Goal: Information Seeking & Learning: Learn about a topic

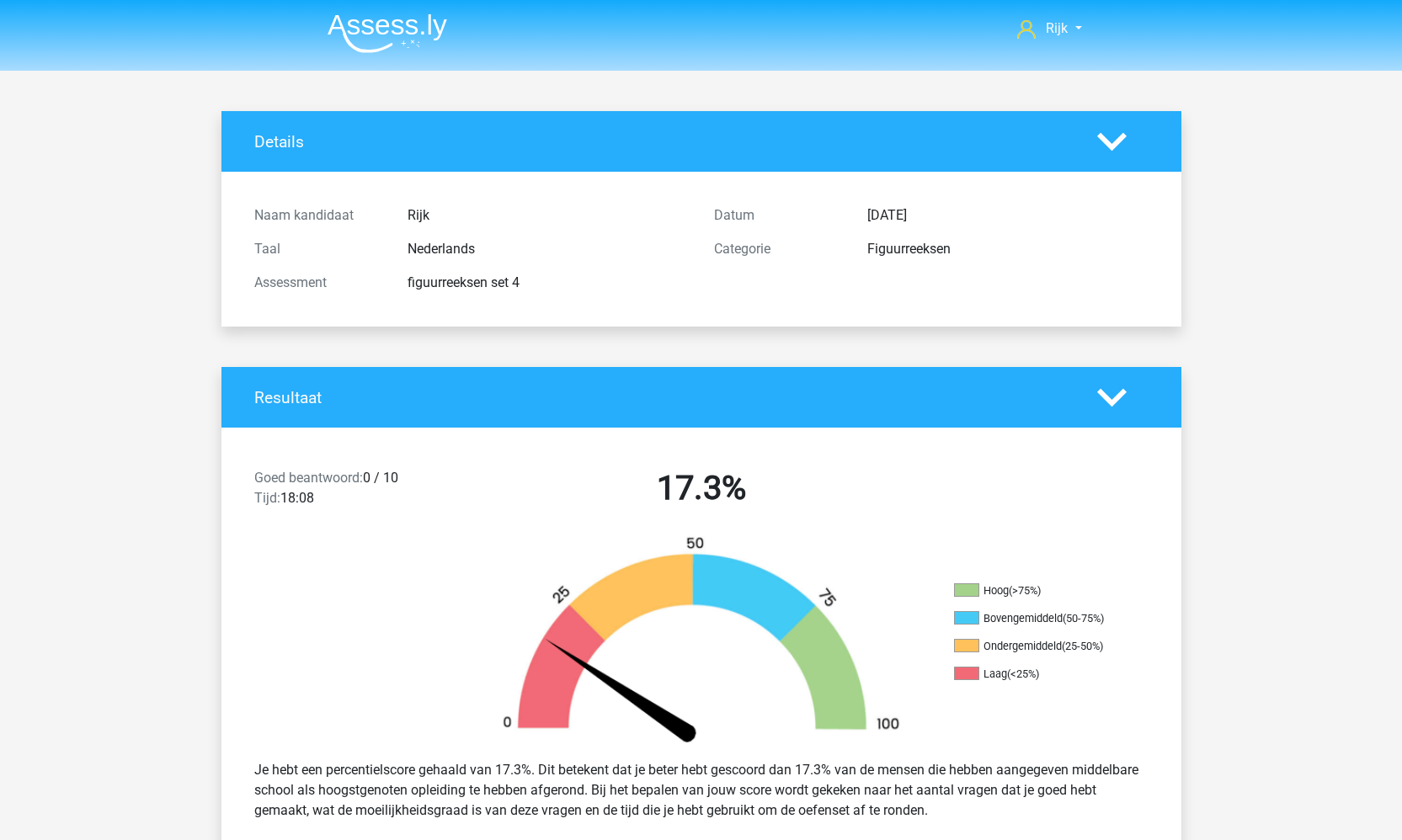
click at [419, 29] on img at bounding box center [387, 33] width 119 height 39
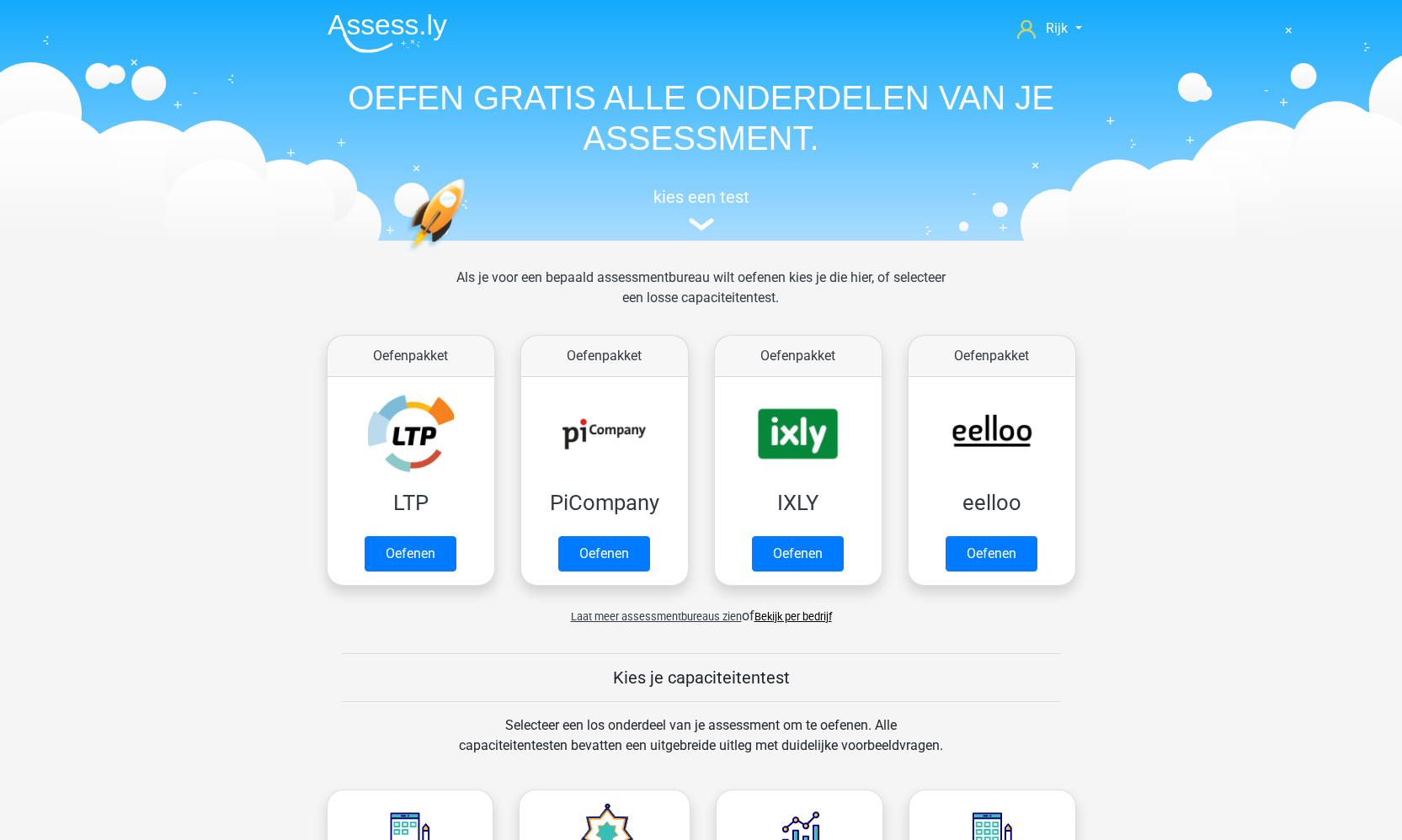
click at [809, 617] on link "Bekijk per bedrijf" at bounding box center [792, 616] width 78 height 12
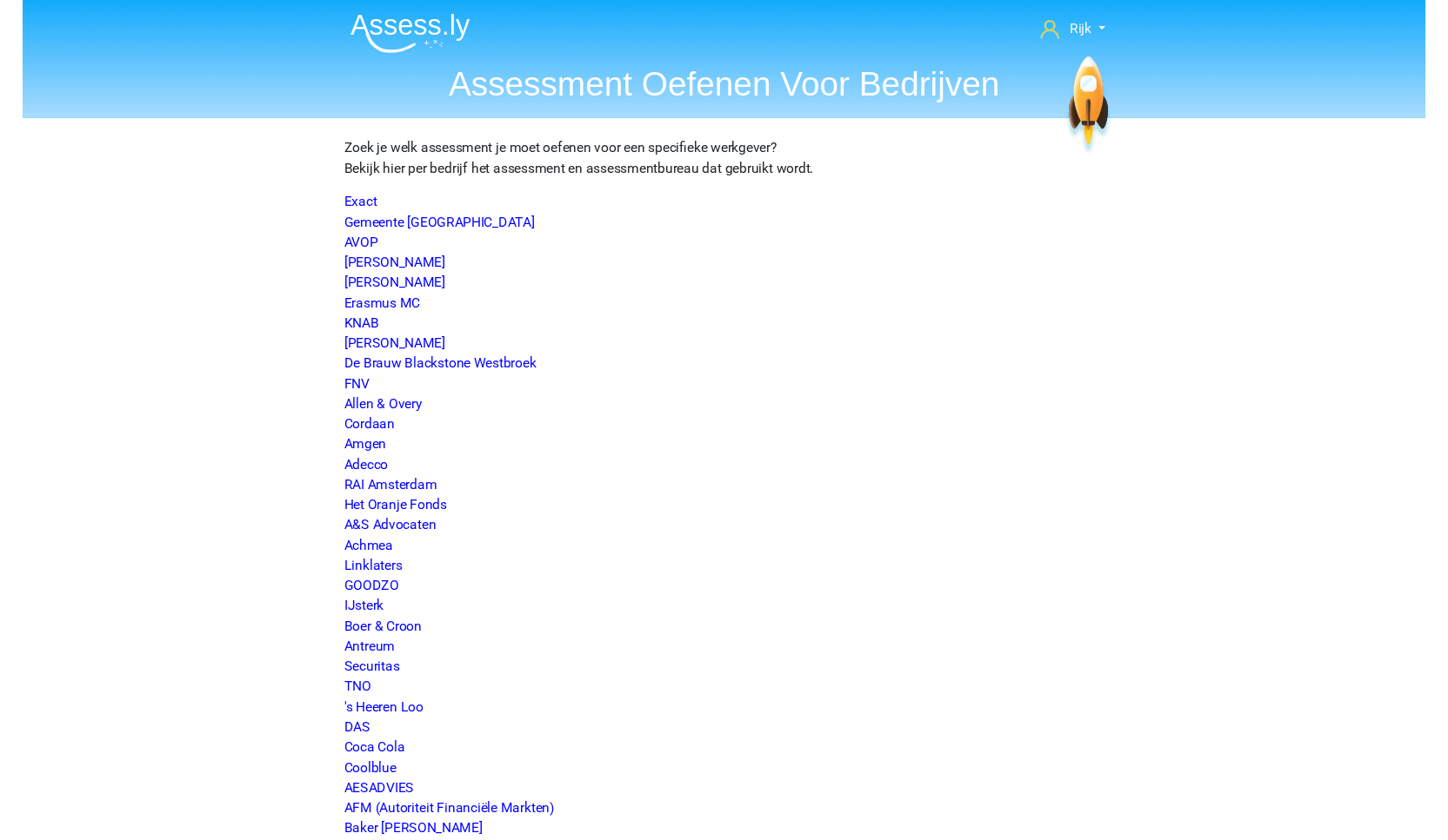
scroll to position [1490, 0]
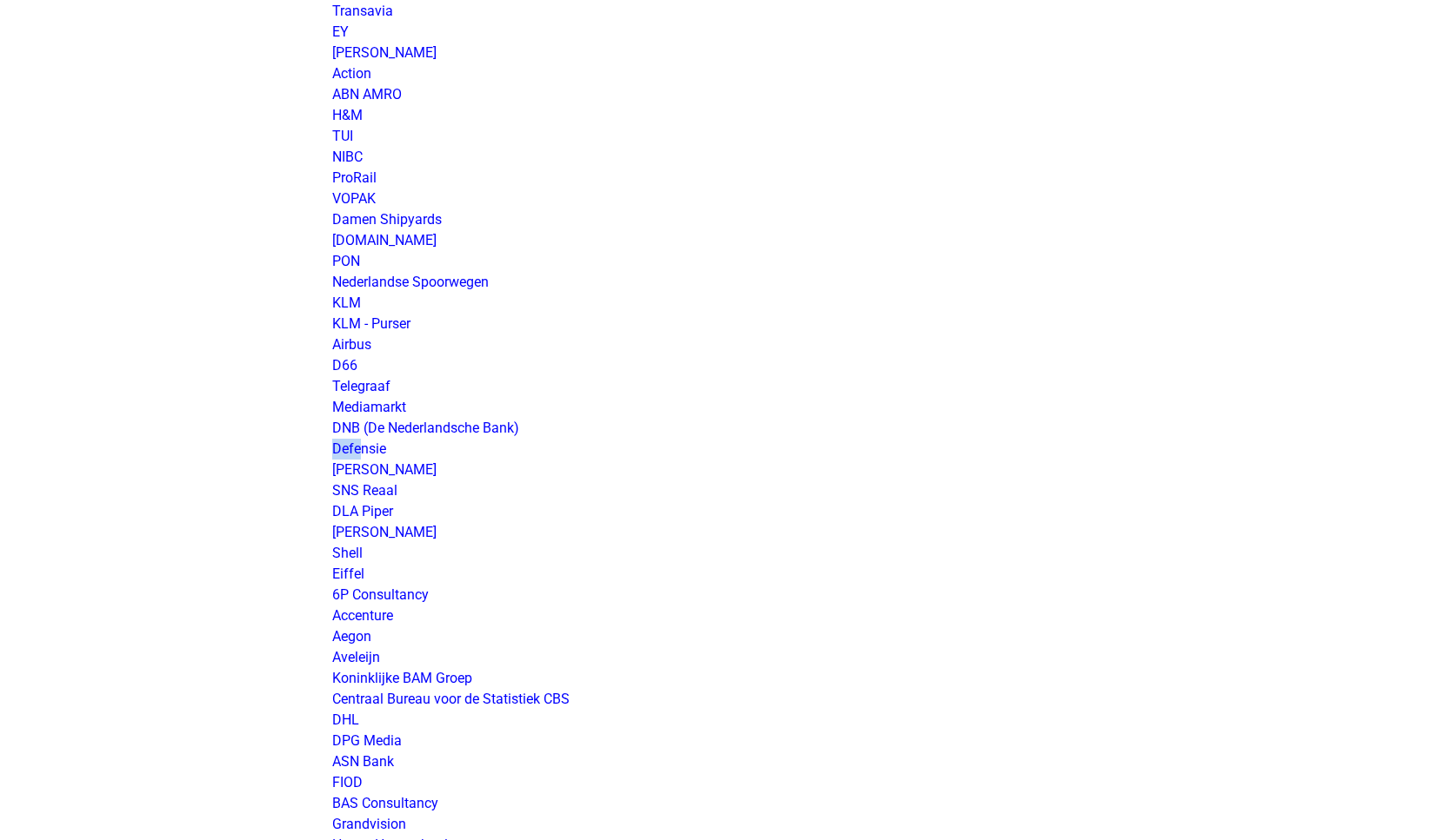
click at [345, 437] on p "Exact Gemeente Utrecht AVOP Amphia Ziekenhuis Dura Vermeer Erasmus MC KNAB Simm…" at bounding box center [724, 512] width 784 height 3608
click at [346, 450] on link "Defensie" at bounding box center [359, 449] width 54 height 17
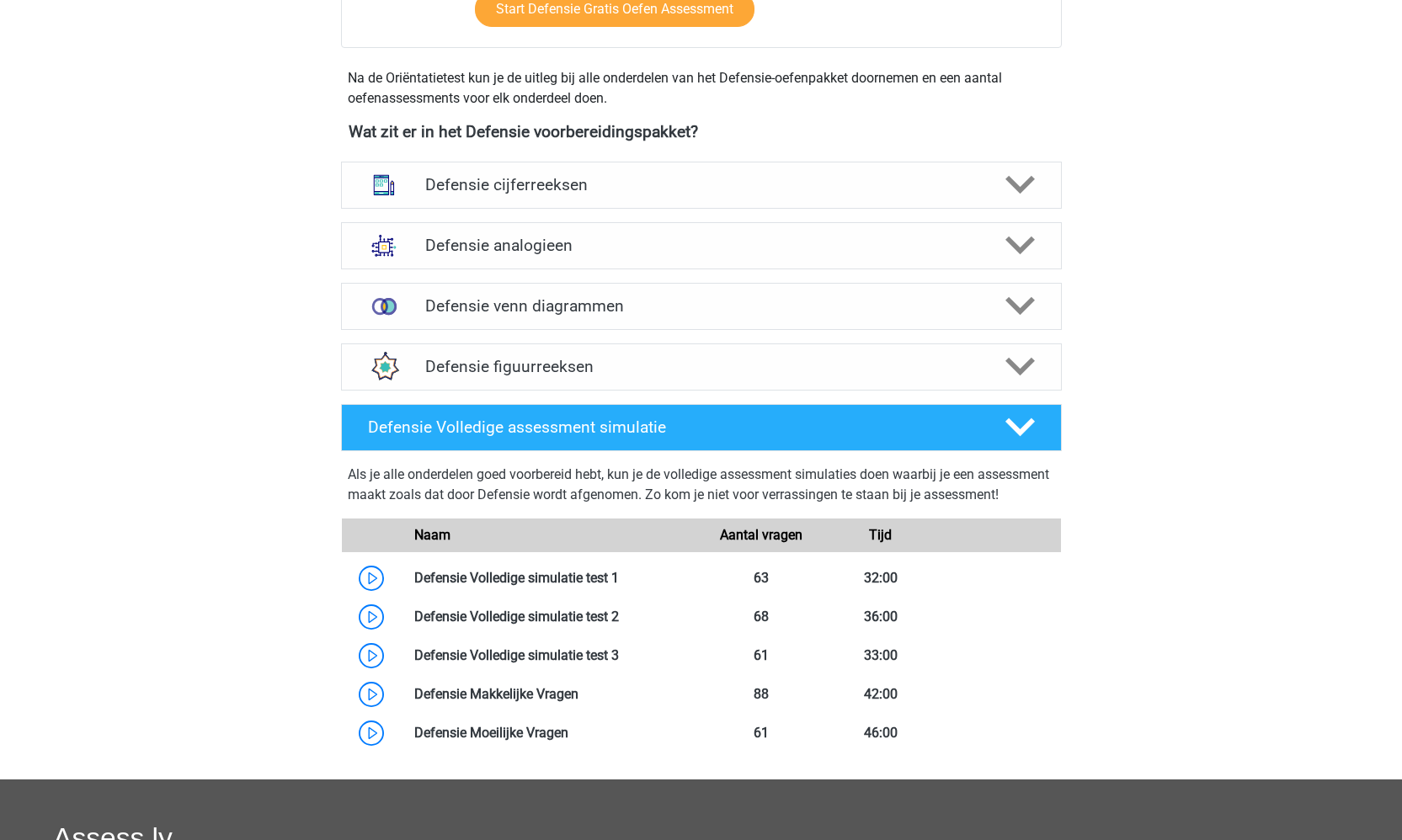
scroll to position [710, 0]
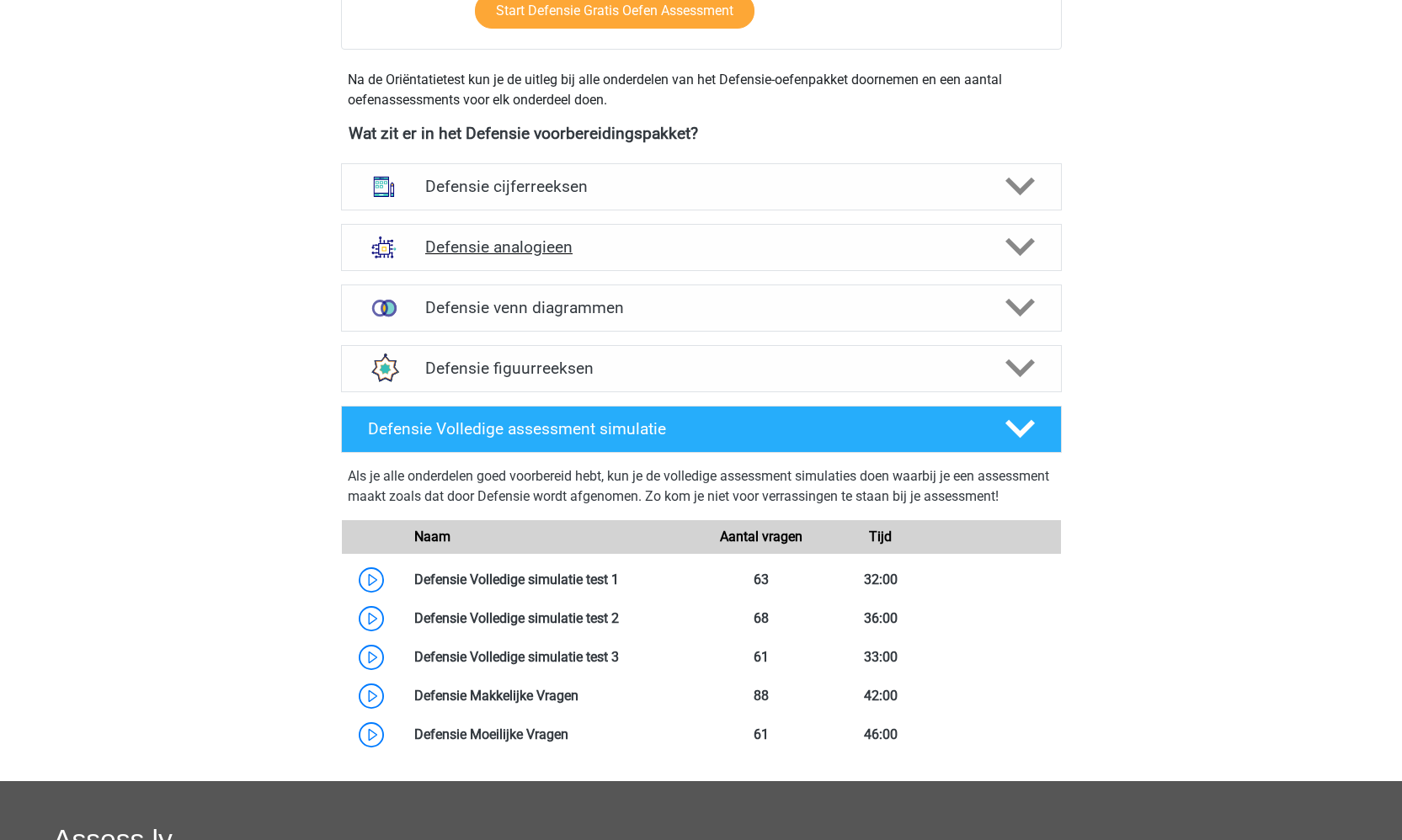
click at [512, 246] on h4 "Defensie analogieen" at bounding box center [701, 247] width 552 height 20
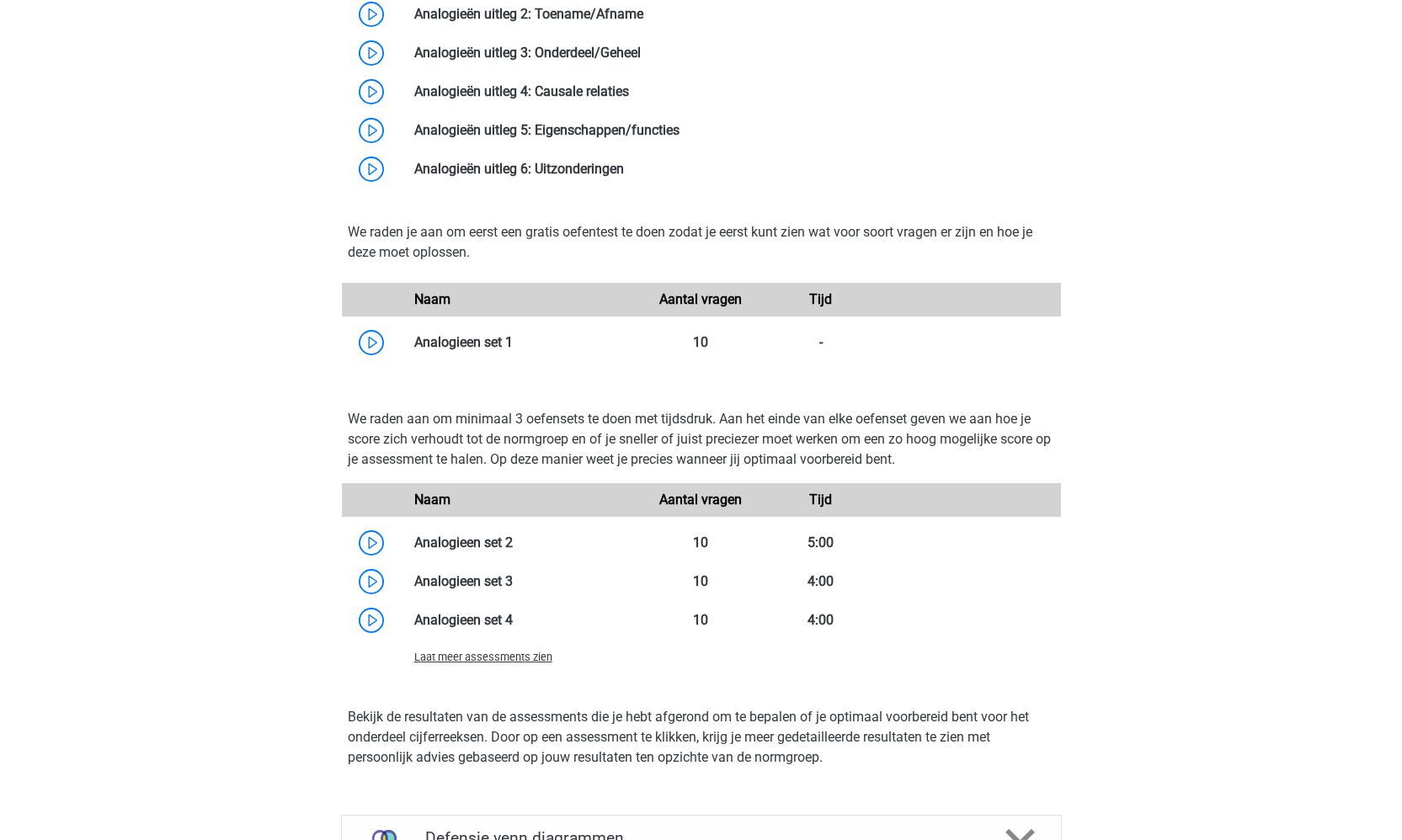
scroll to position [1302, 0]
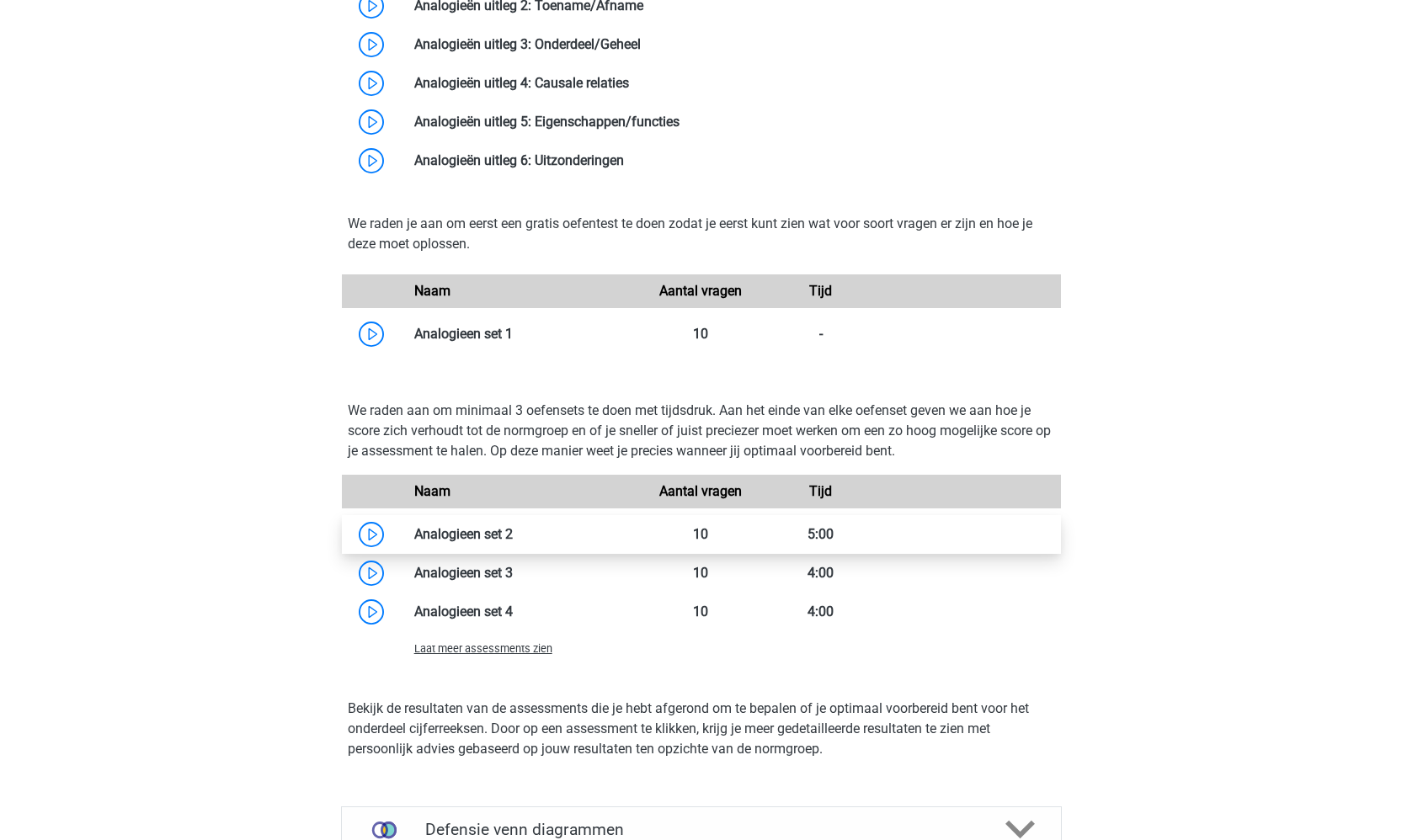
click at [512, 530] on link at bounding box center [512, 534] width 0 height 16
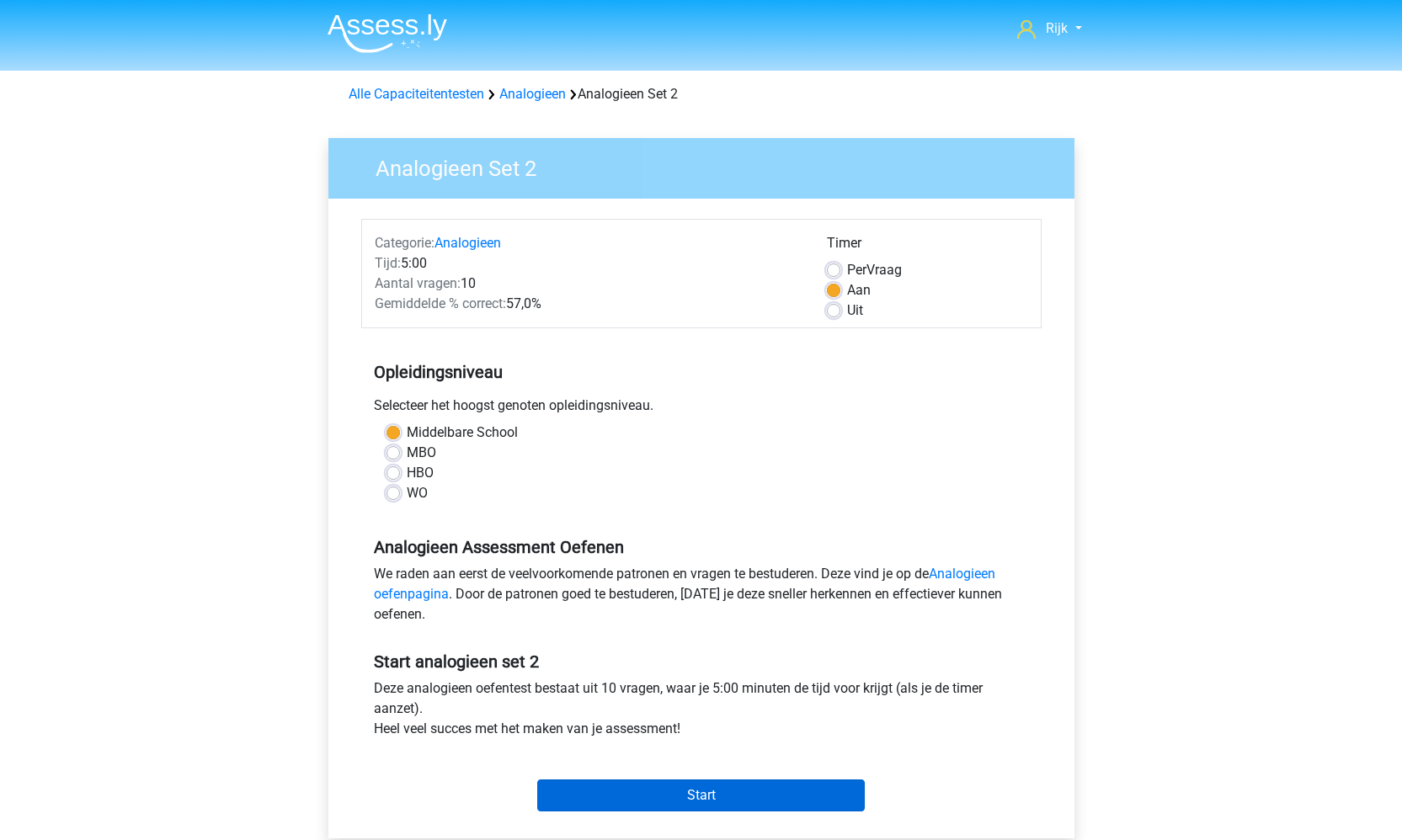
click at [579, 790] on input "Start" at bounding box center [701, 795] width 327 height 32
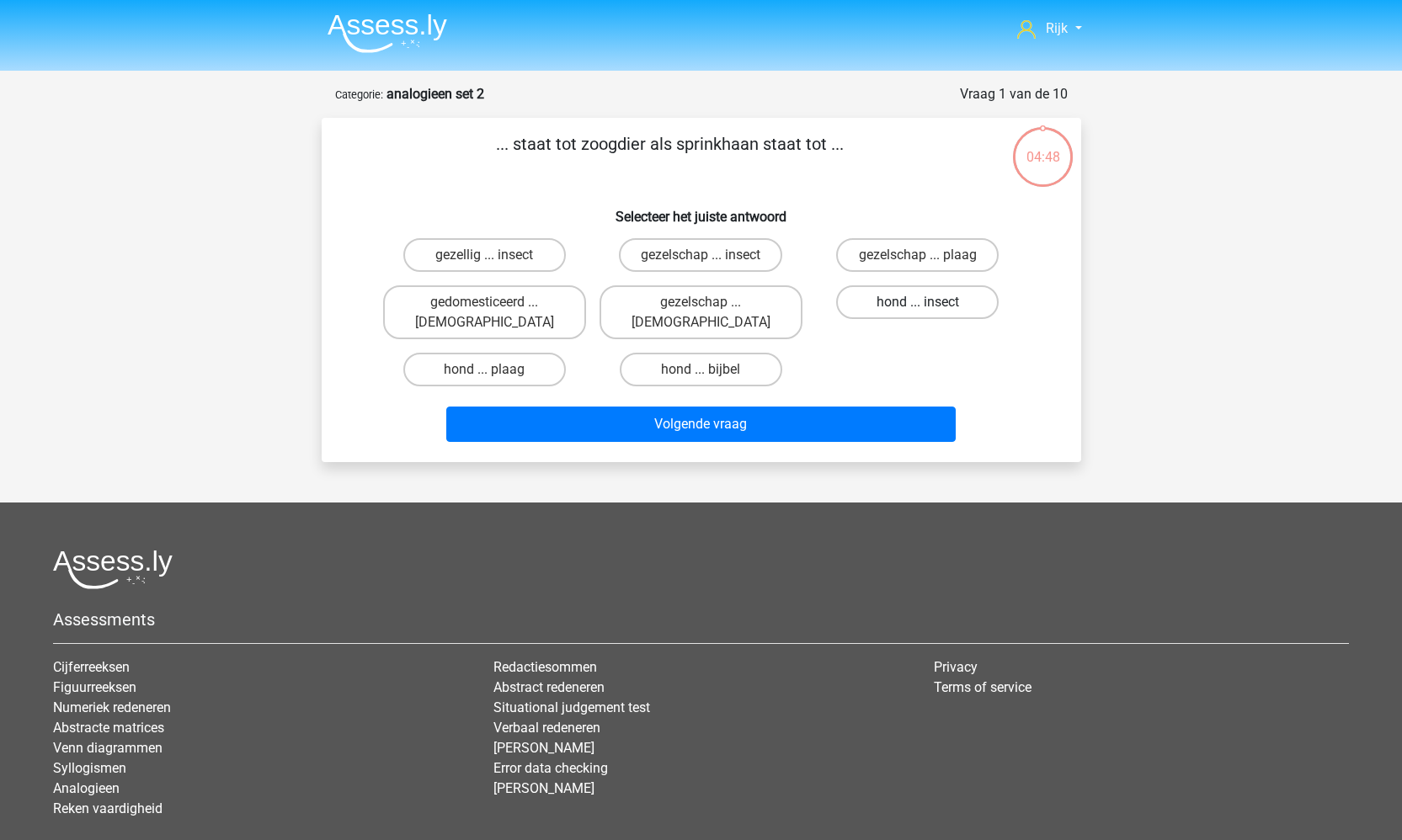
click at [887, 297] on label "hond ... insect" at bounding box center [917, 302] width 162 height 34
click at [918, 302] on input "hond ... insect" at bounding box center [923, 307] width 11 height 11
radio input "true"
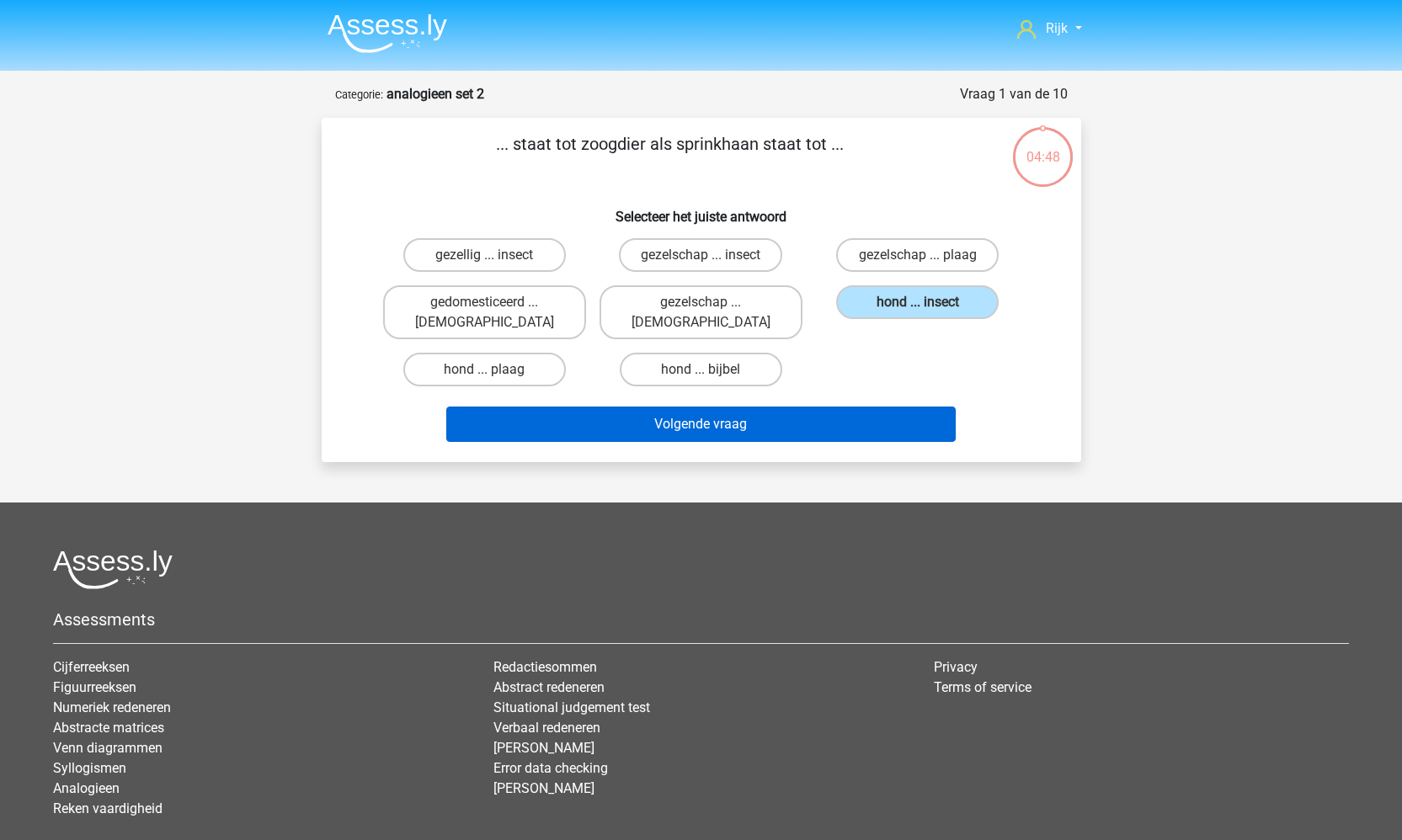
click at [829, 419] on button "Volgende vraag" at bounding box center [701, 424] width 509 height 36
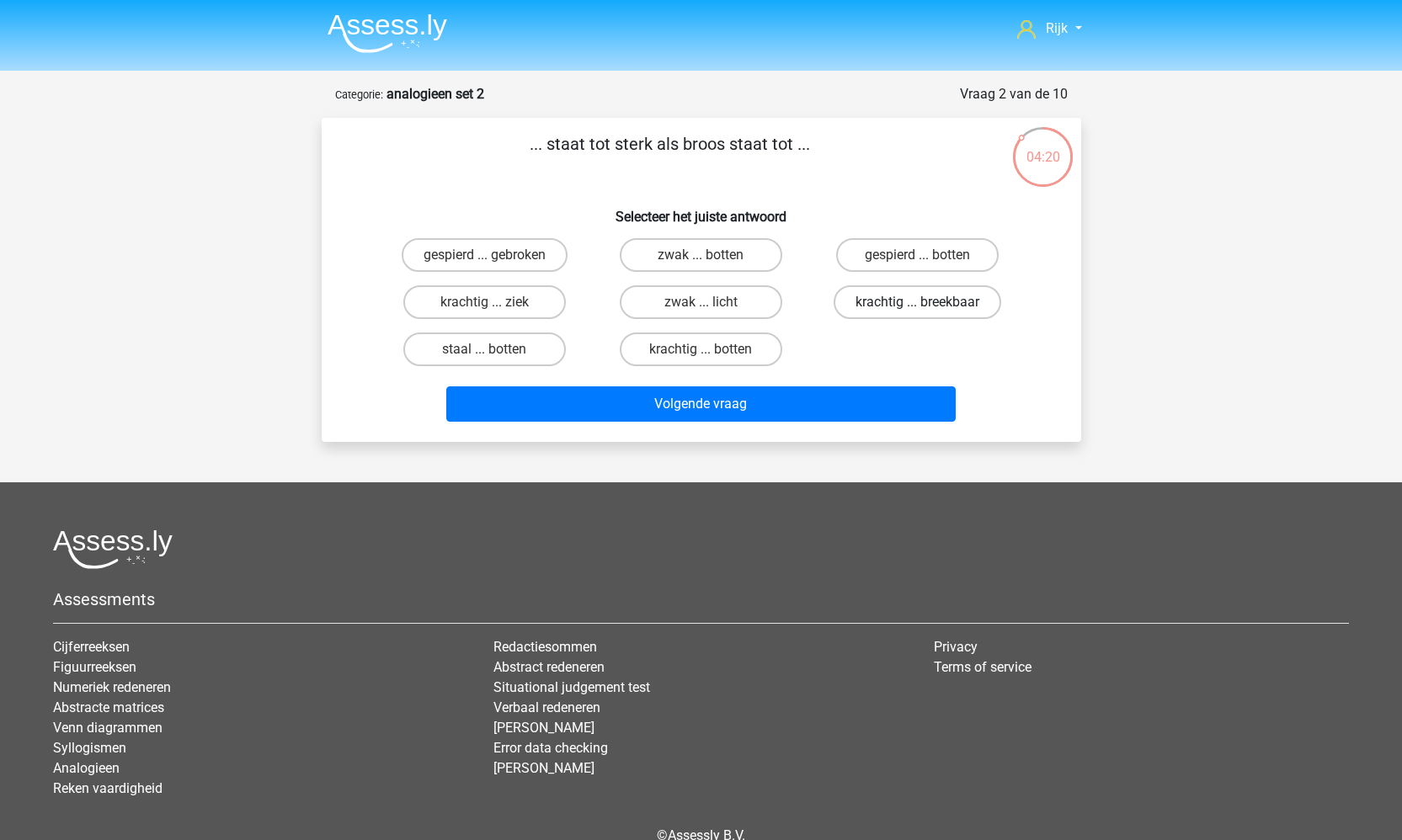
click at [971, 303] on label "krachtig ... breekbaar" at bounding box center [917, 302] width 168 height 34
click at [929, 303] on input "krachtig ... breekbaar" at bounding box center [923, 307] width 11 height 11
radio input "true"
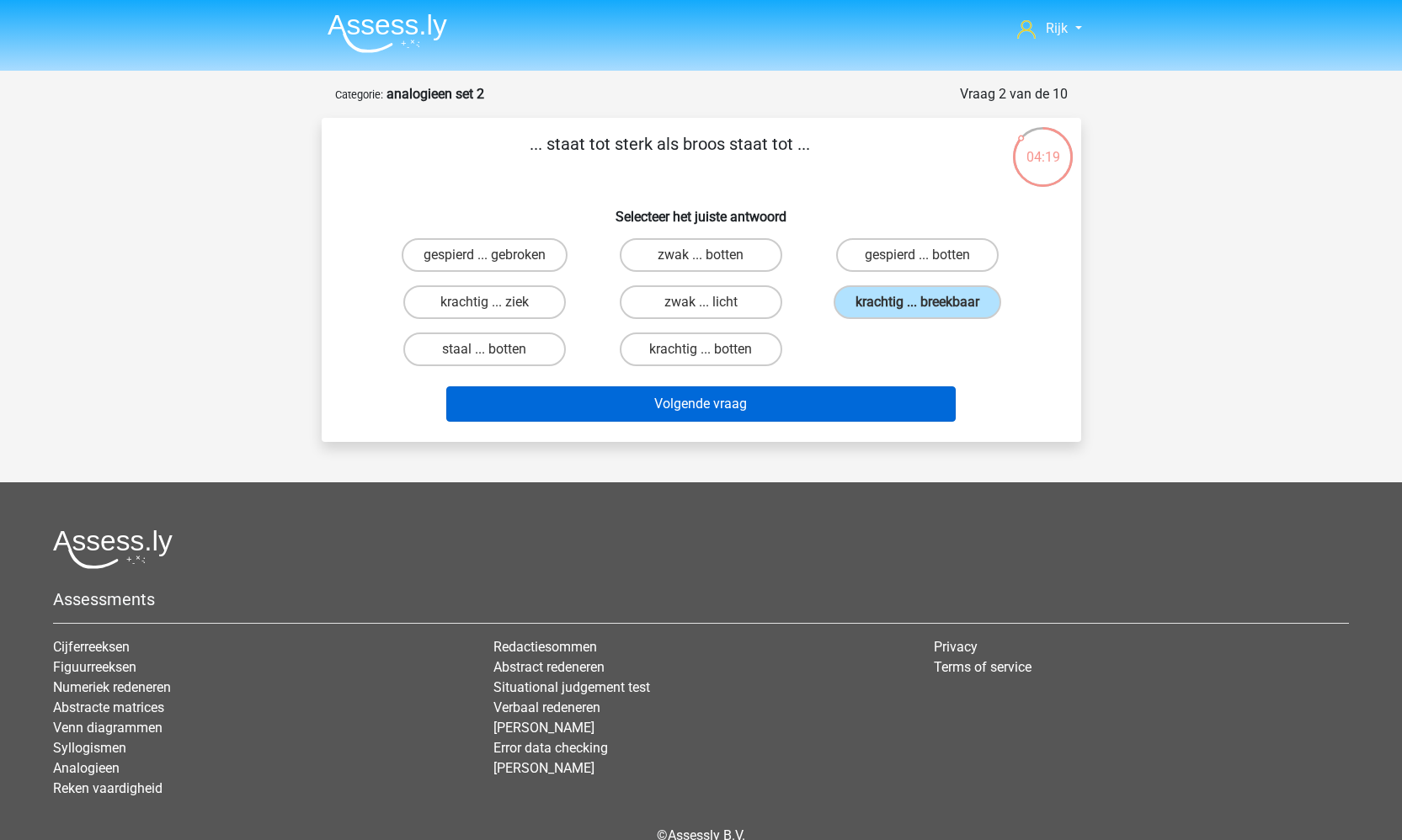
click at [772, 410] on button "Volgende vraag" at bounding box center [701, 404] width 509 height 36
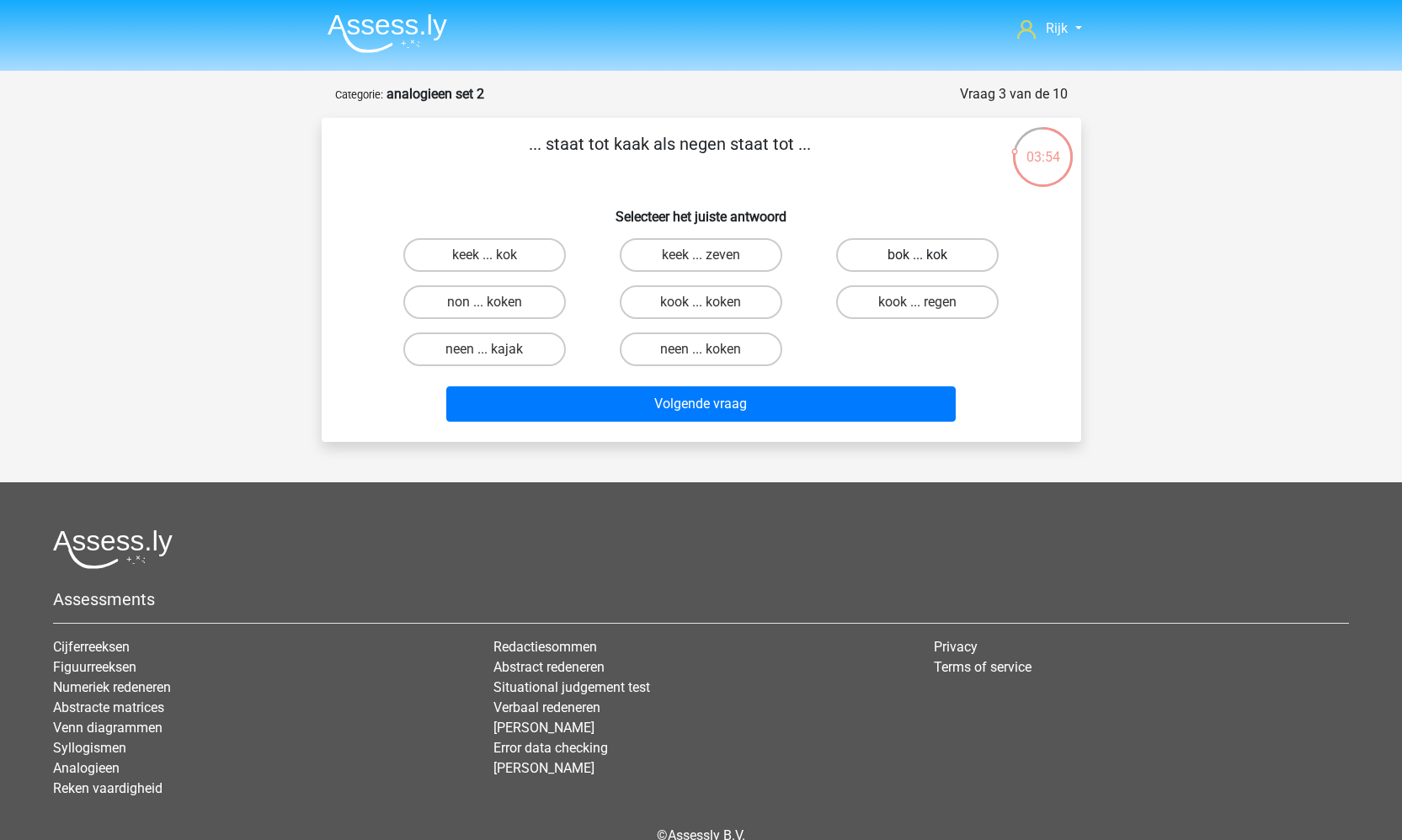
click at [947, 254] on label "bok ... kok" at bounding box center [917, 255] width 162 height 34
click at [929, 255] on input "bok ... kok" at bounding box center [923, 260] width 11 height 11
radio input "true"
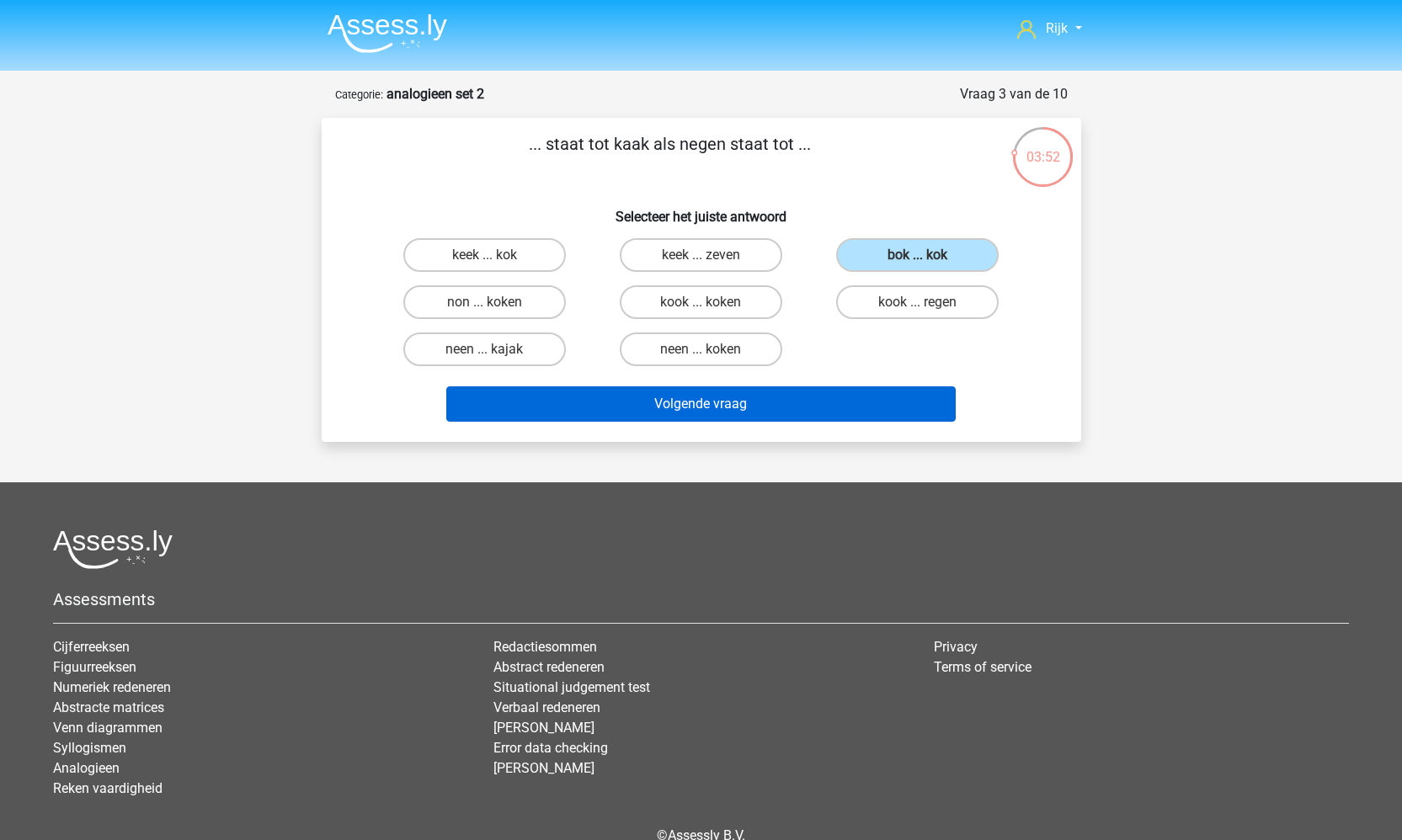
click at [762, 394] on button "Volgende vraag" at bounding box center [701, 404] width 509 height 36
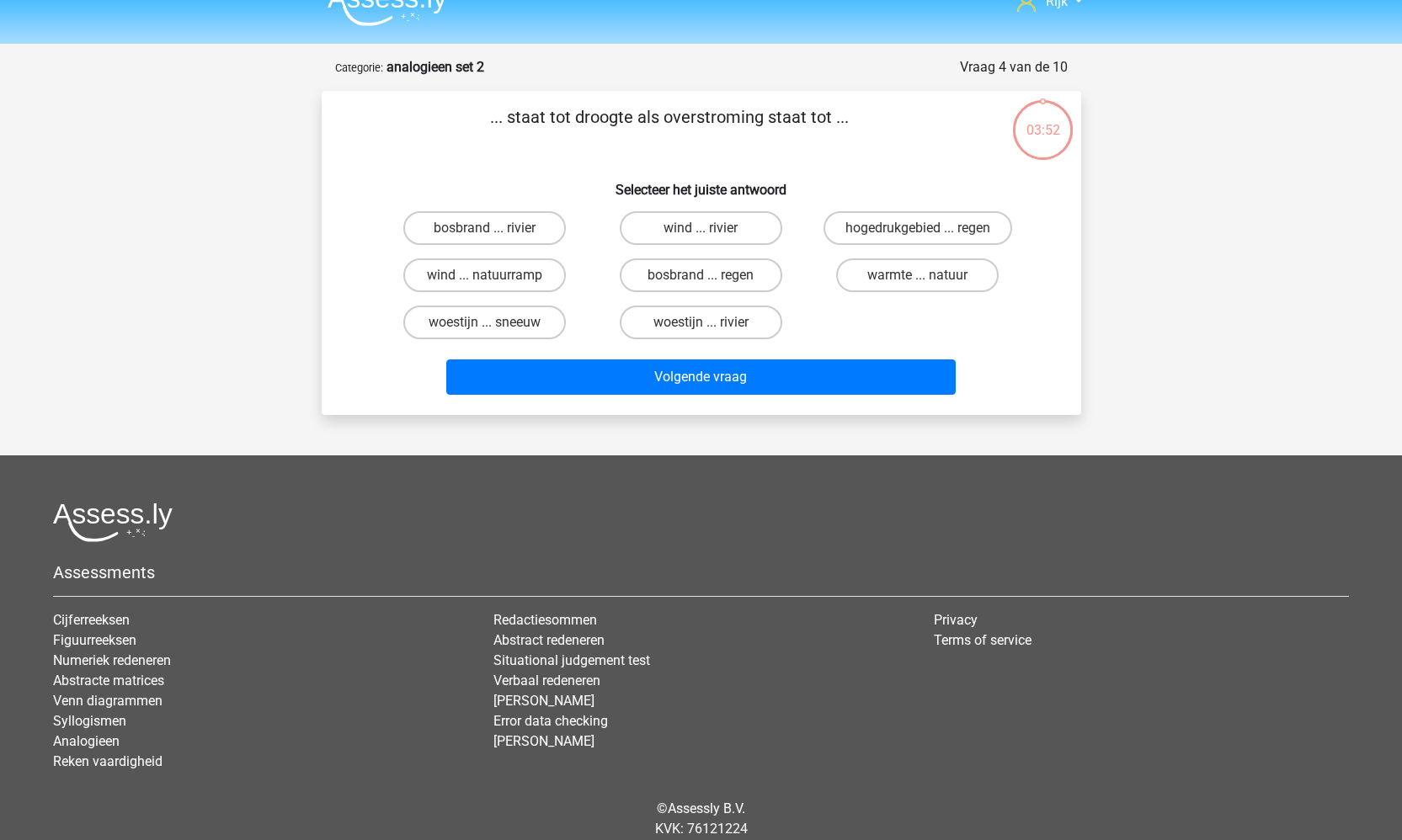
scroll to position [22, 0]
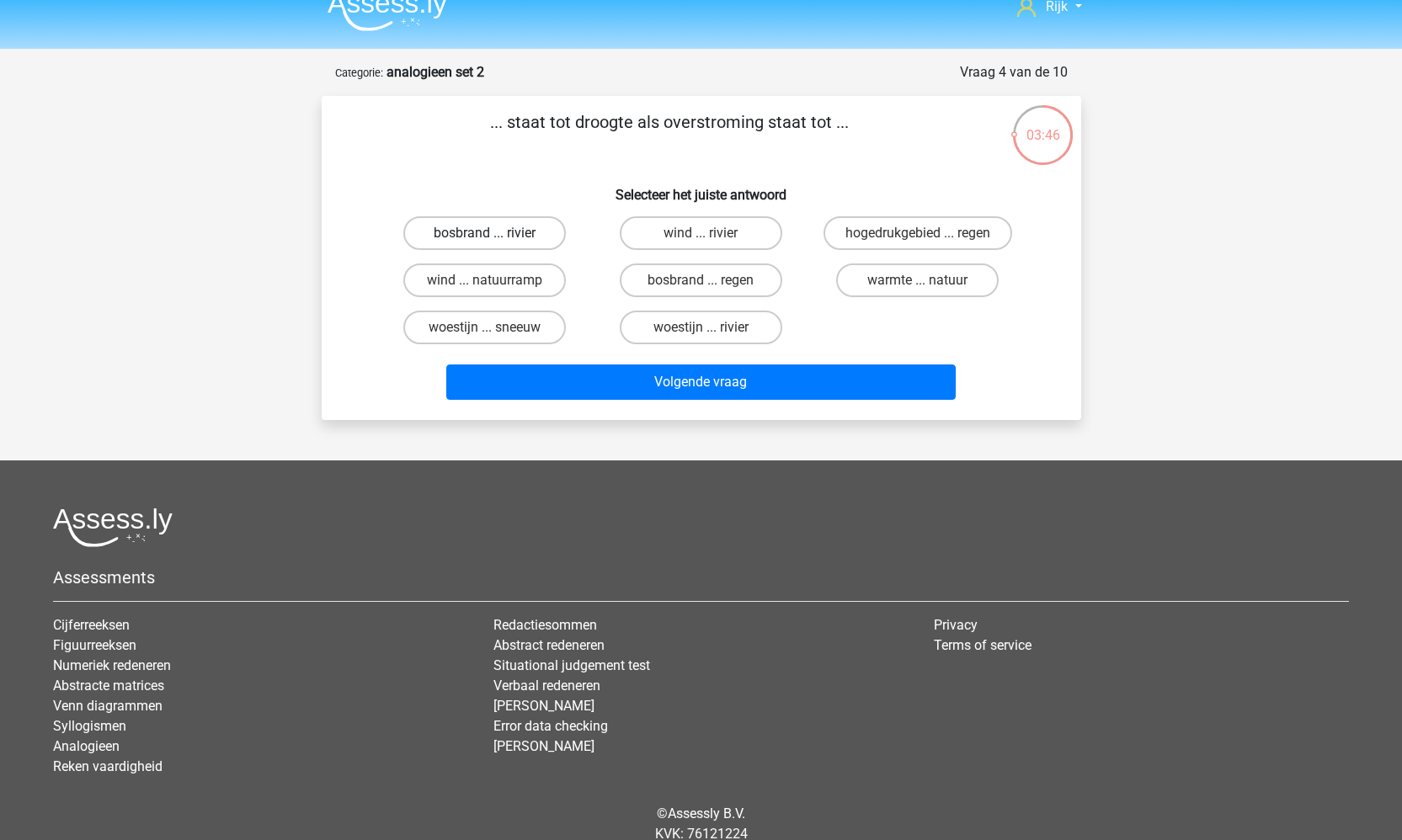
click at [496, 237] on label "bosbrand ... rivier" at bounding box center [484, 233] width 162 height 34
click at [495, 237] on input "bosbrand ... rivier" at bounding box center [489, 239] width 11 height 11
radio input "true"
click at [666, 306] on div "woestijn ... rivier" at bounding box center [701, 327] width 217 height 47
click at [658, 290] on label "bosbrand ... regen" at bounding box center [701, 281] width 162 height 34
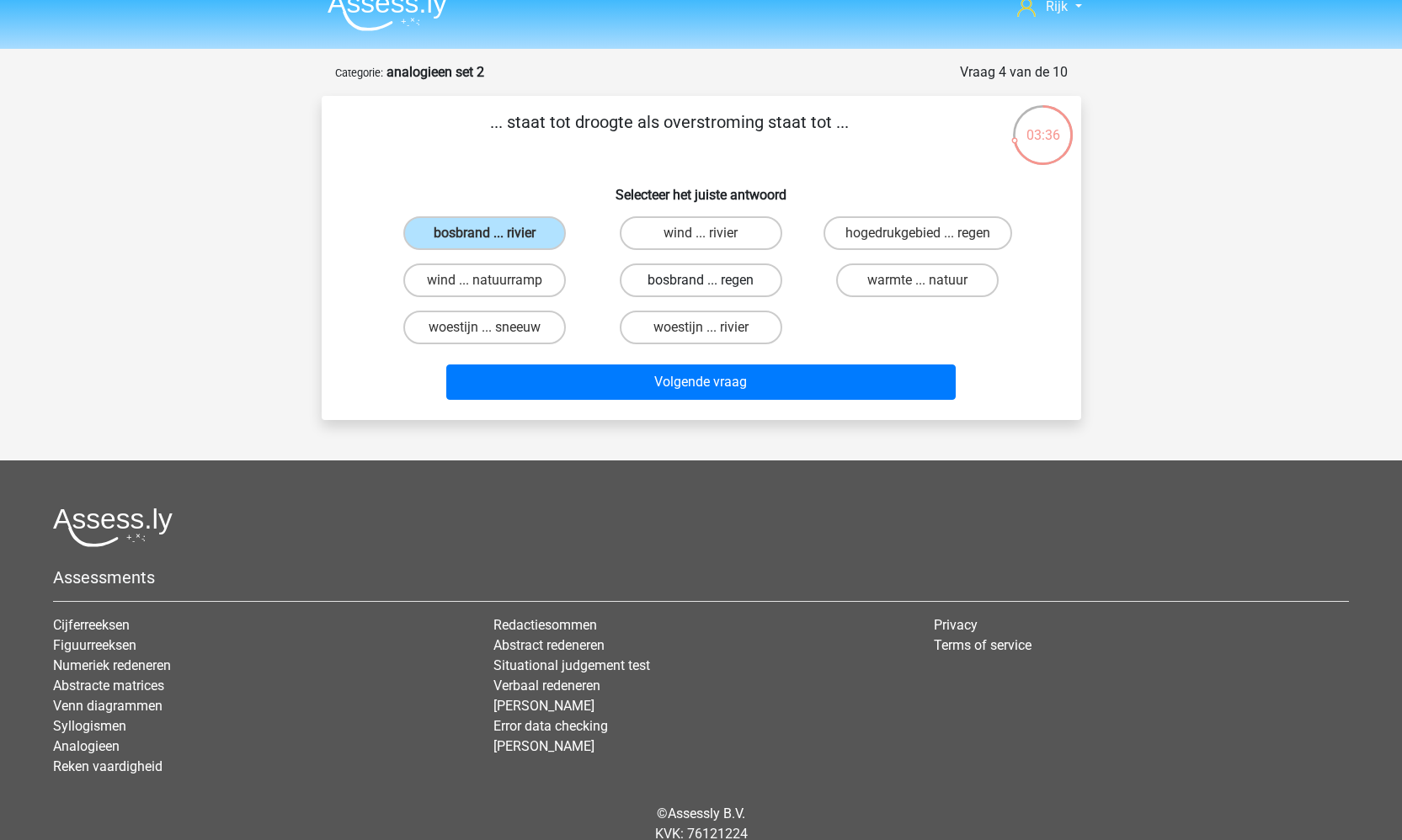
click at [701, 290] on input "bosbrand ... regen" at bounding box center [706, 286] width 11 height 11
radio input "true"
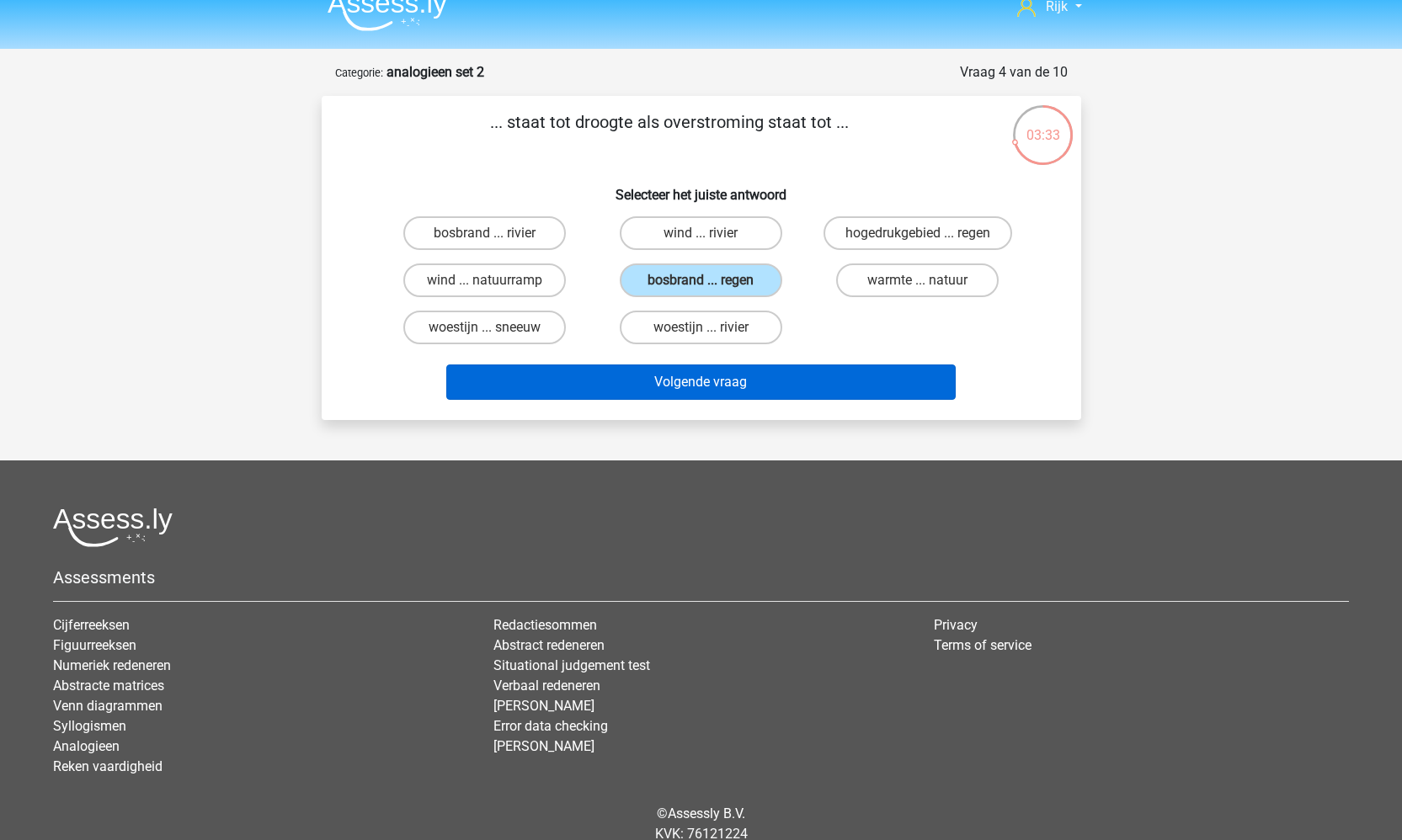
click at [657, 387] on button "Volgende vraag" at bounding box center [701, 382] width 509 height 36
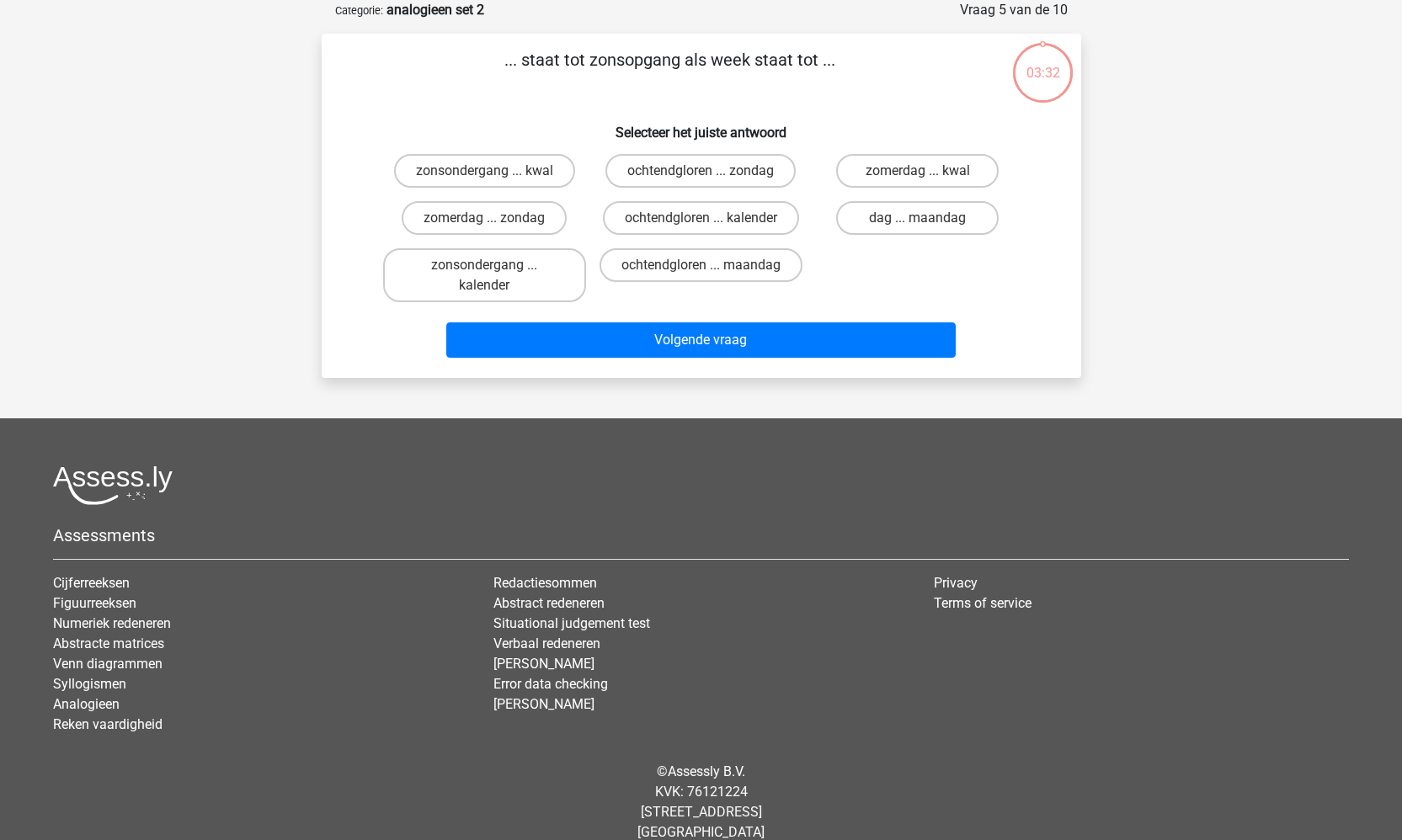
scroll to position [18, 0]
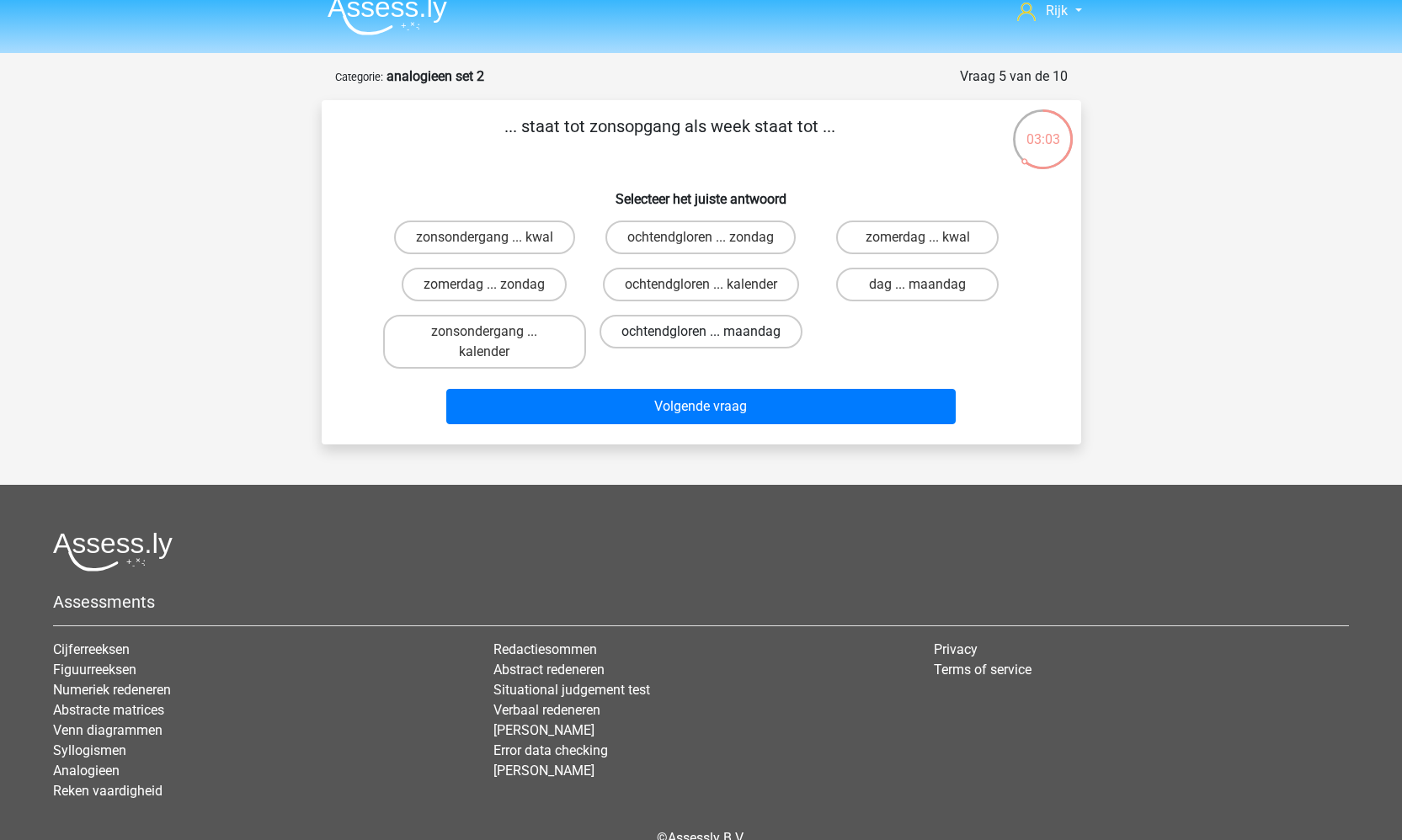
click at [698, 348] on label "ochtendgloren ... maandag" at bounding box center [701, 331] width 203 height 34
click at [701, 342] on input "ochtendgloren ... maandag" at bounding box center [706, 337] width 11 height 11
radio input "true"
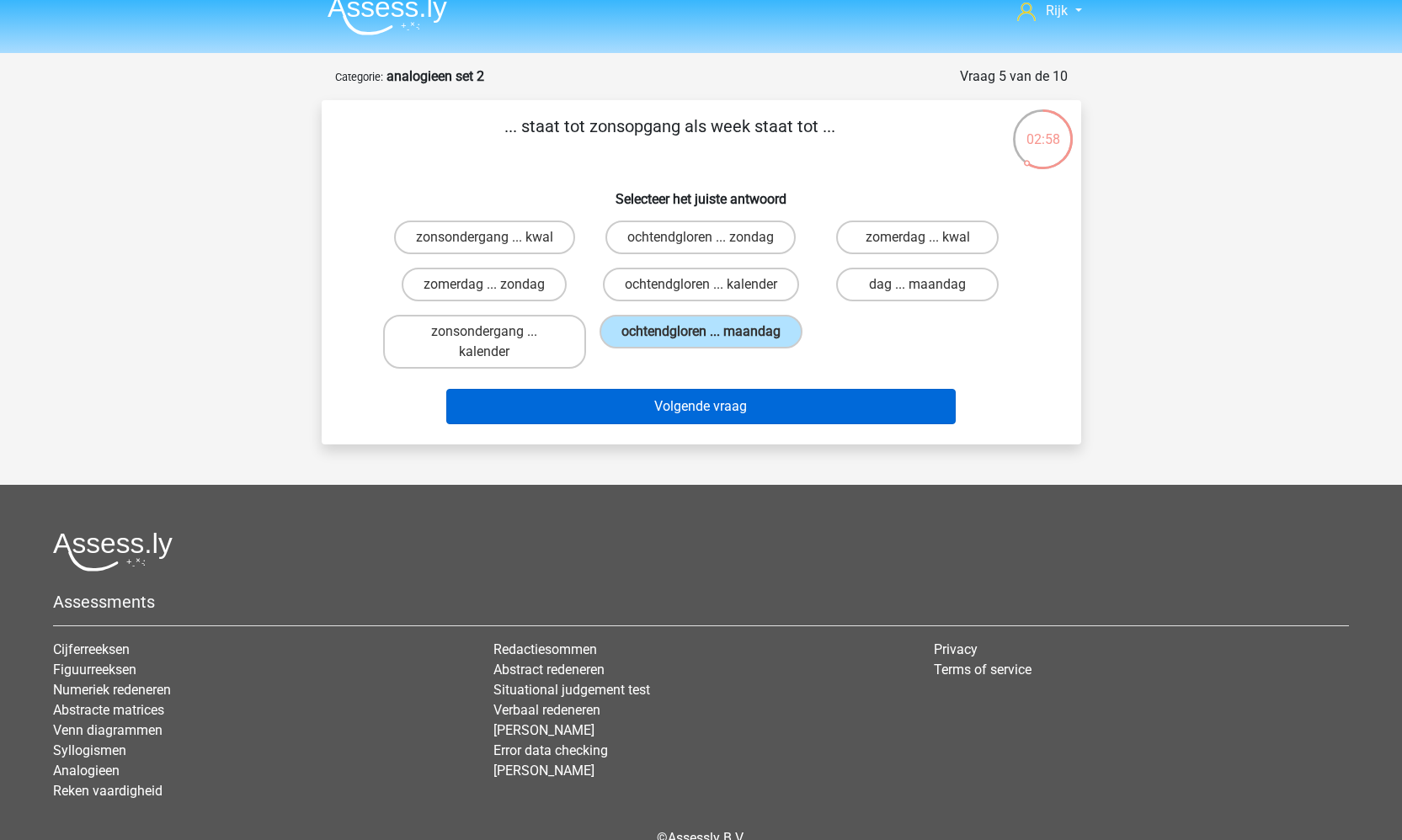
click at [747, 410] on button "Volgende vraag" at bounding box center [701, 406] width 509 height 36
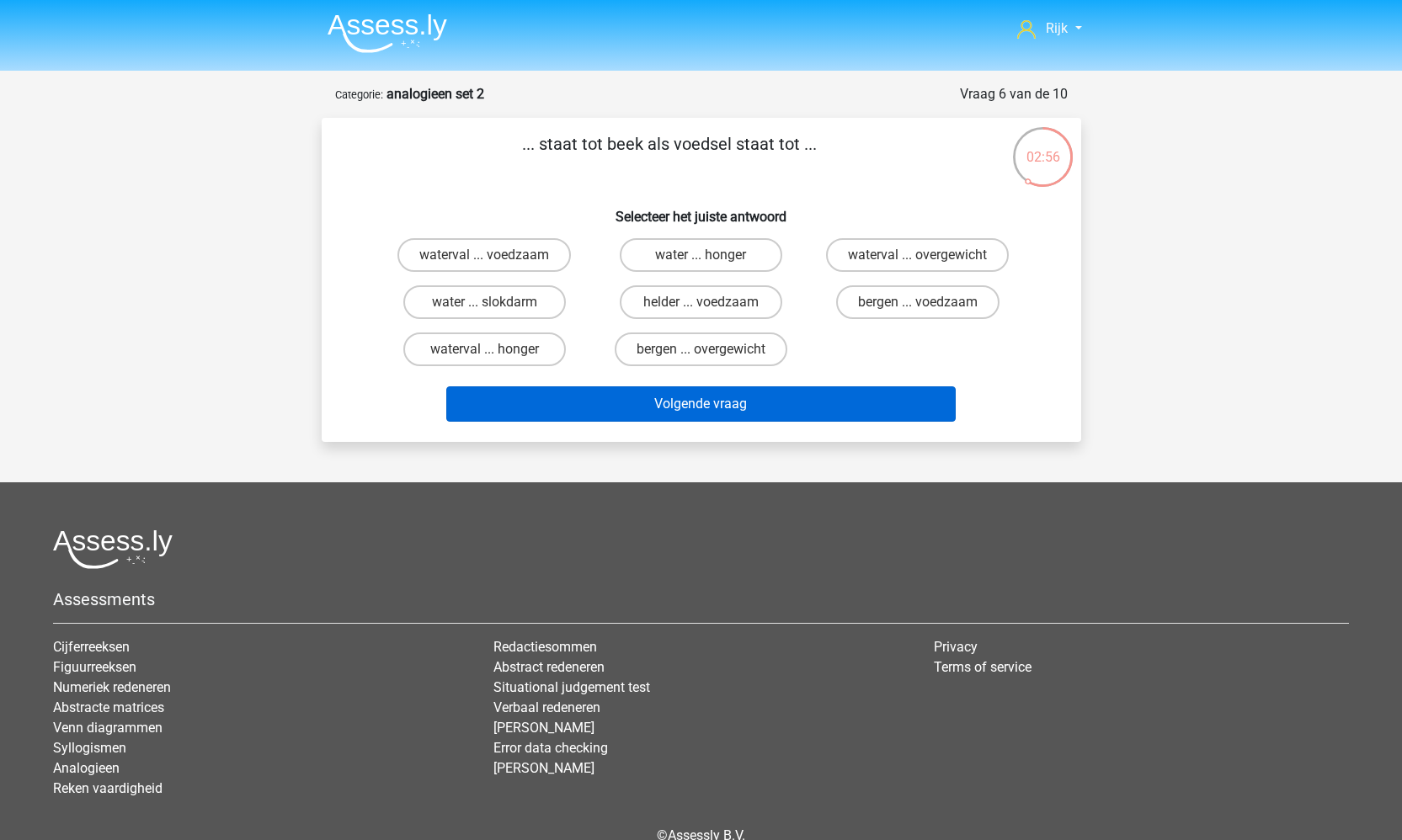
scroll to position [0, 0]
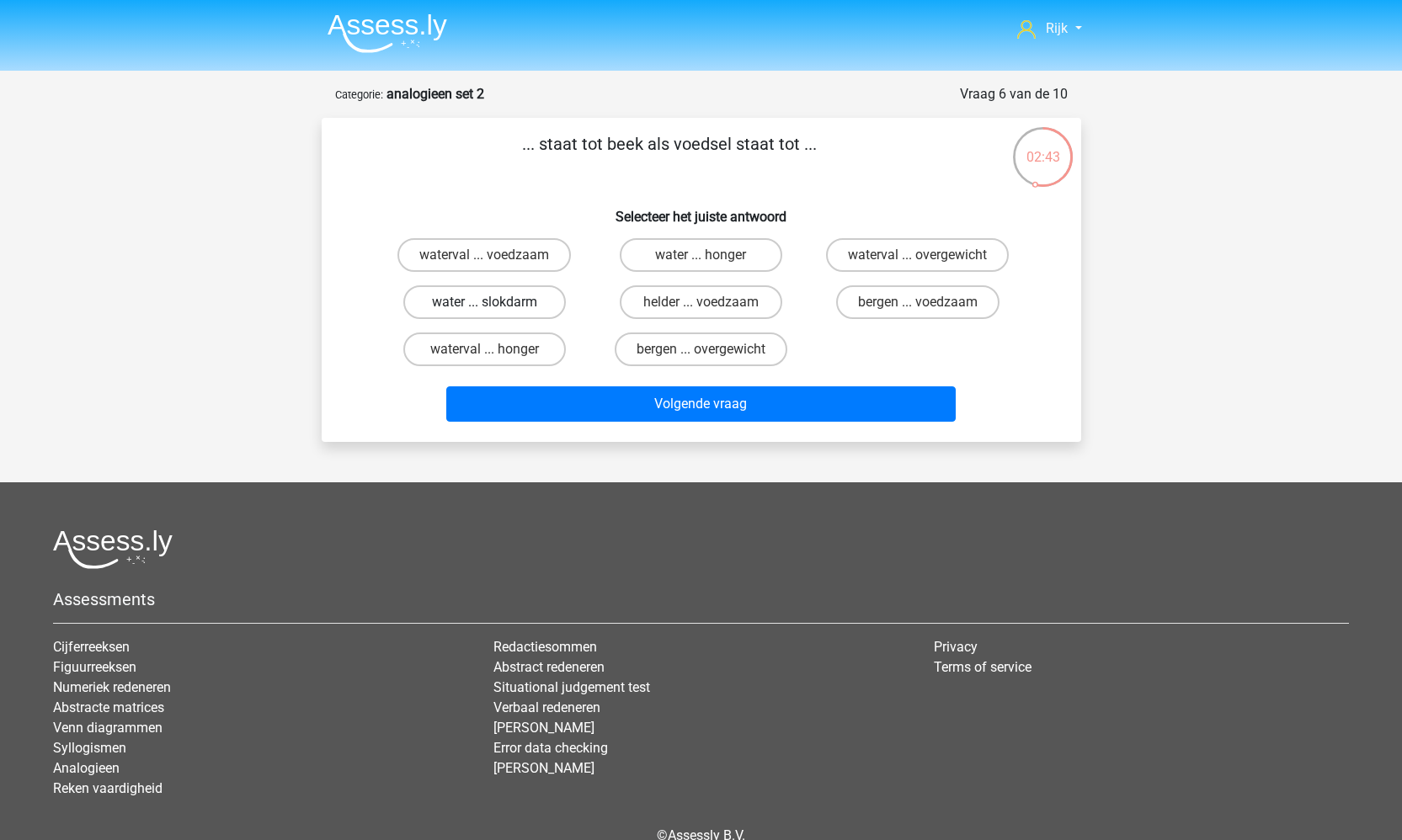
click at [517, 301] on label "water ... slokdarm" at bounding box center [484, 302] width 162 height 34
click at [495, 302] on input "water ... slokdarm" at bounding box center [489, 307] width 11 height 11
radio input "true"
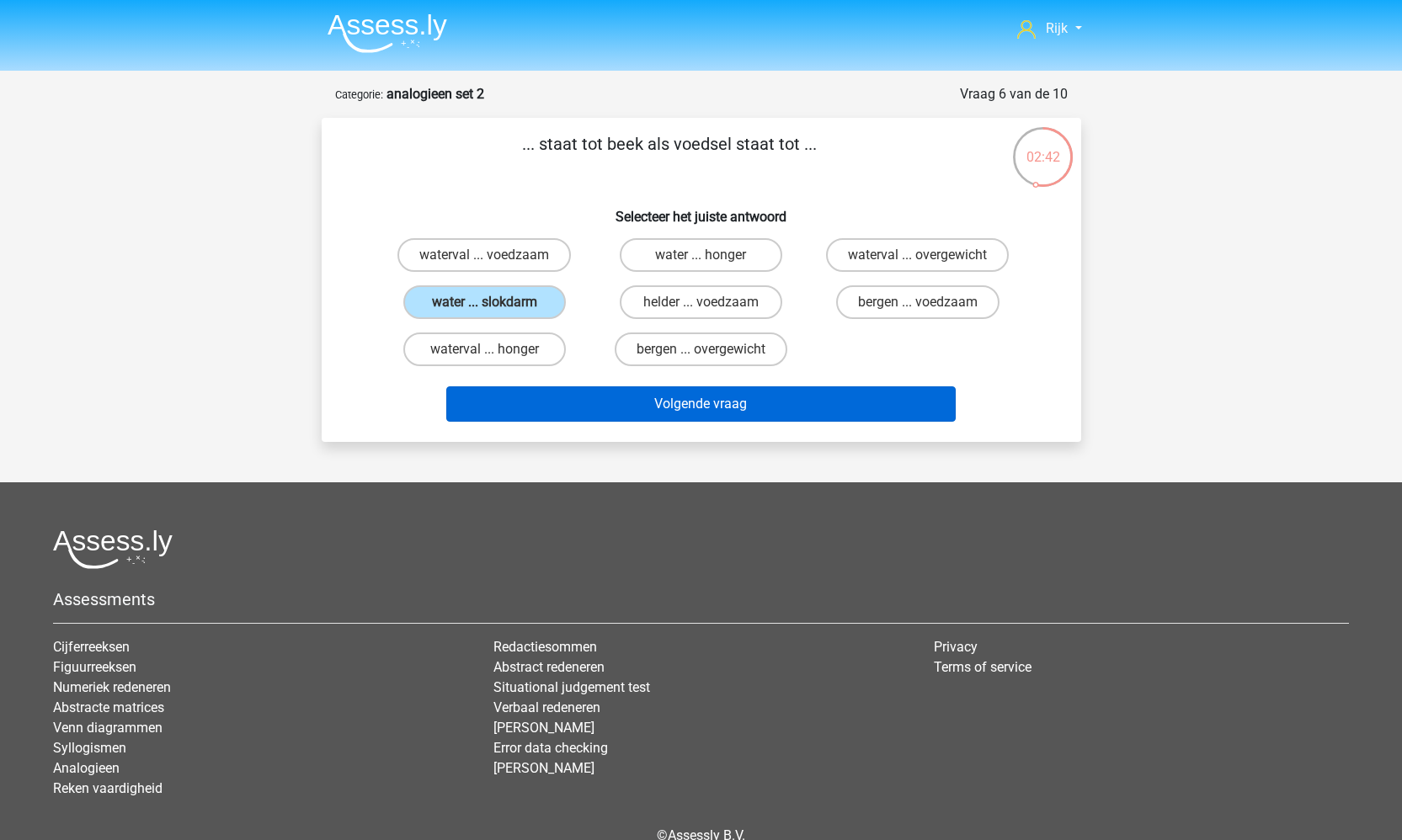
click at [539, 407] on button "Volgende vraag" at bounding box center [701, 404] width 509 height 36
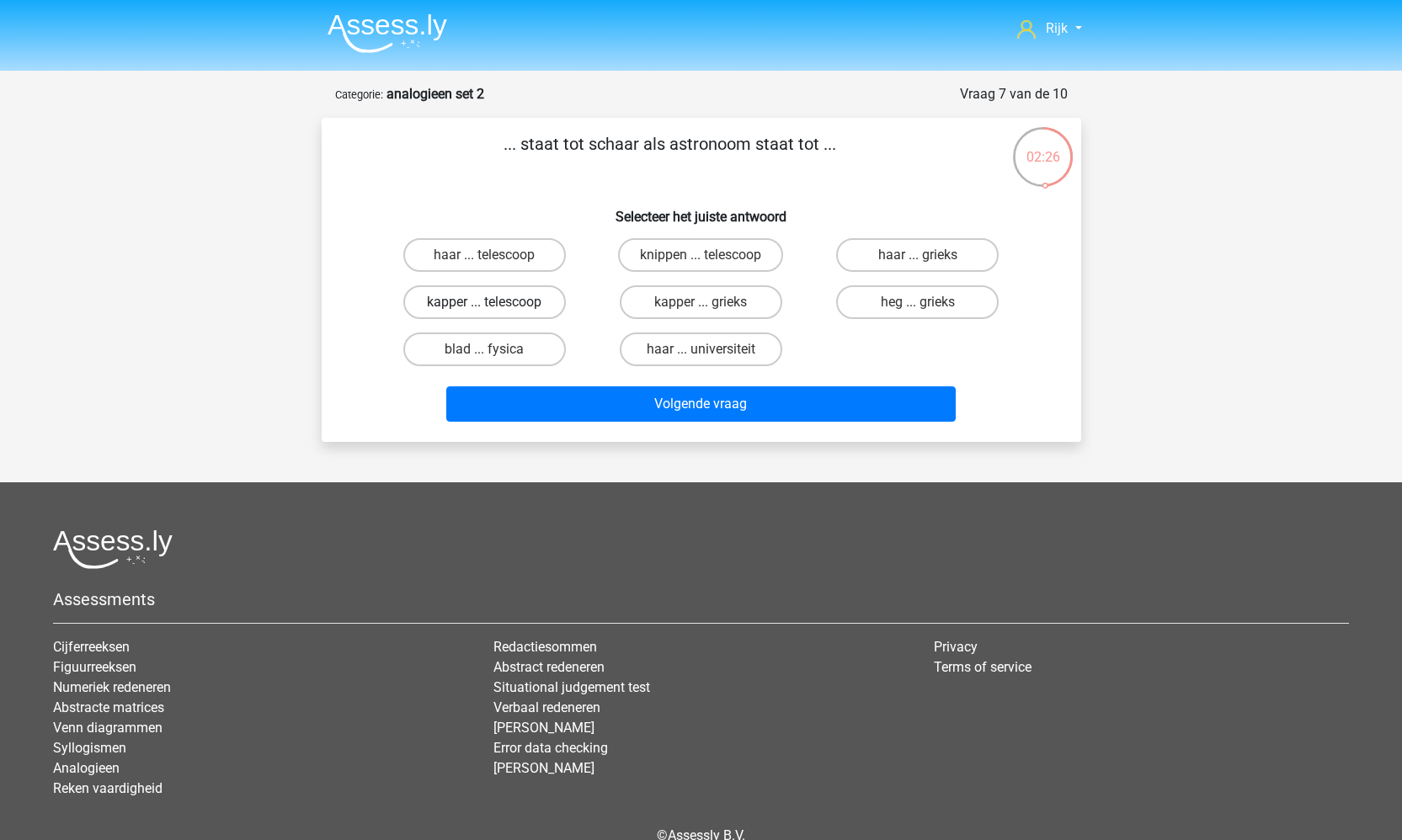
click at [509, 301] on label "kapper ... telescoop" at bounding box center [484, 302] width 162 height 34
click at [495, 302] on input "kapper ... telescoop" at bounding box center [489, 307] width 11 height 11
radio input "true"
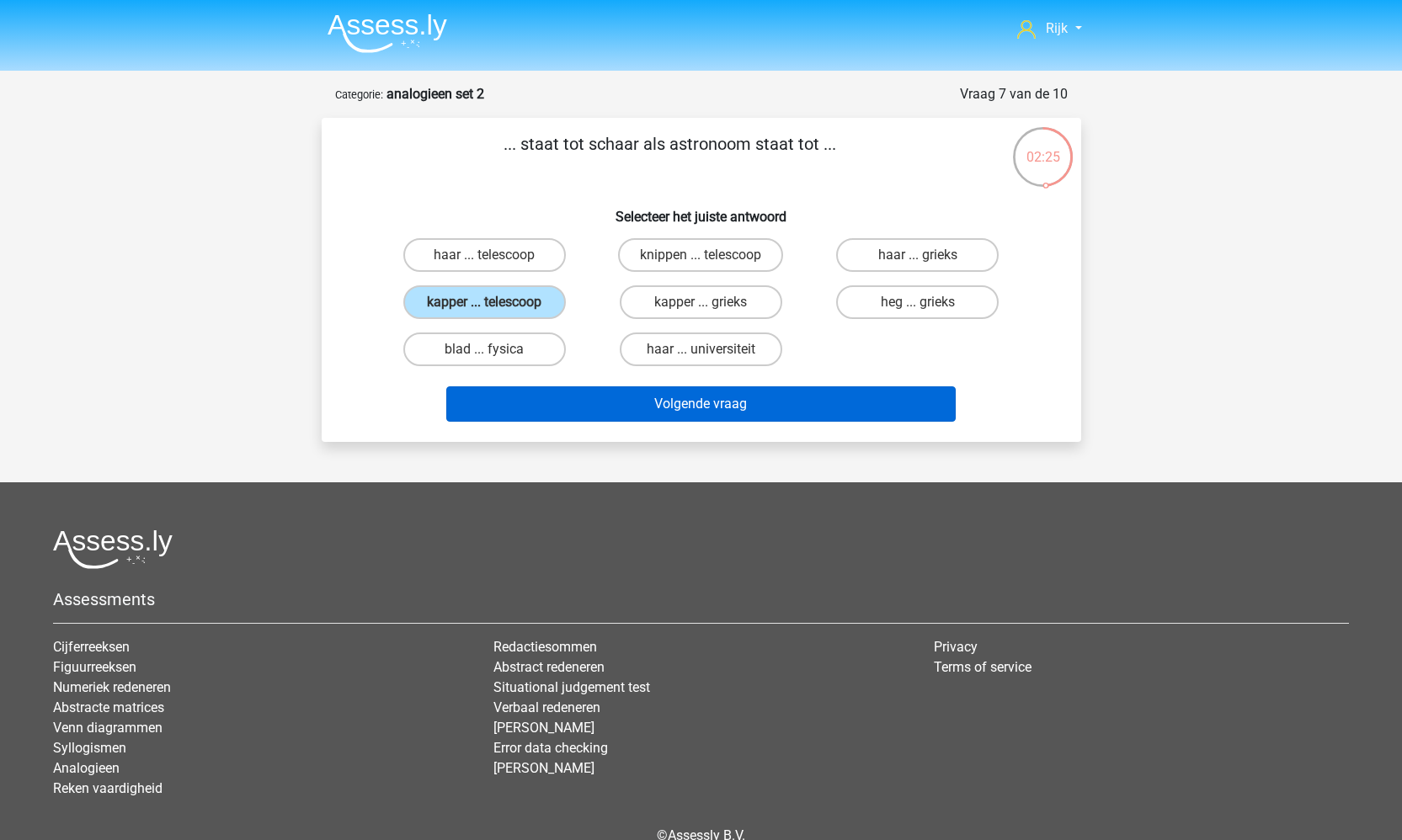
click at [616, 405] on button "Volgende vraag" at bounding box center [701, 404] width 509 height 36
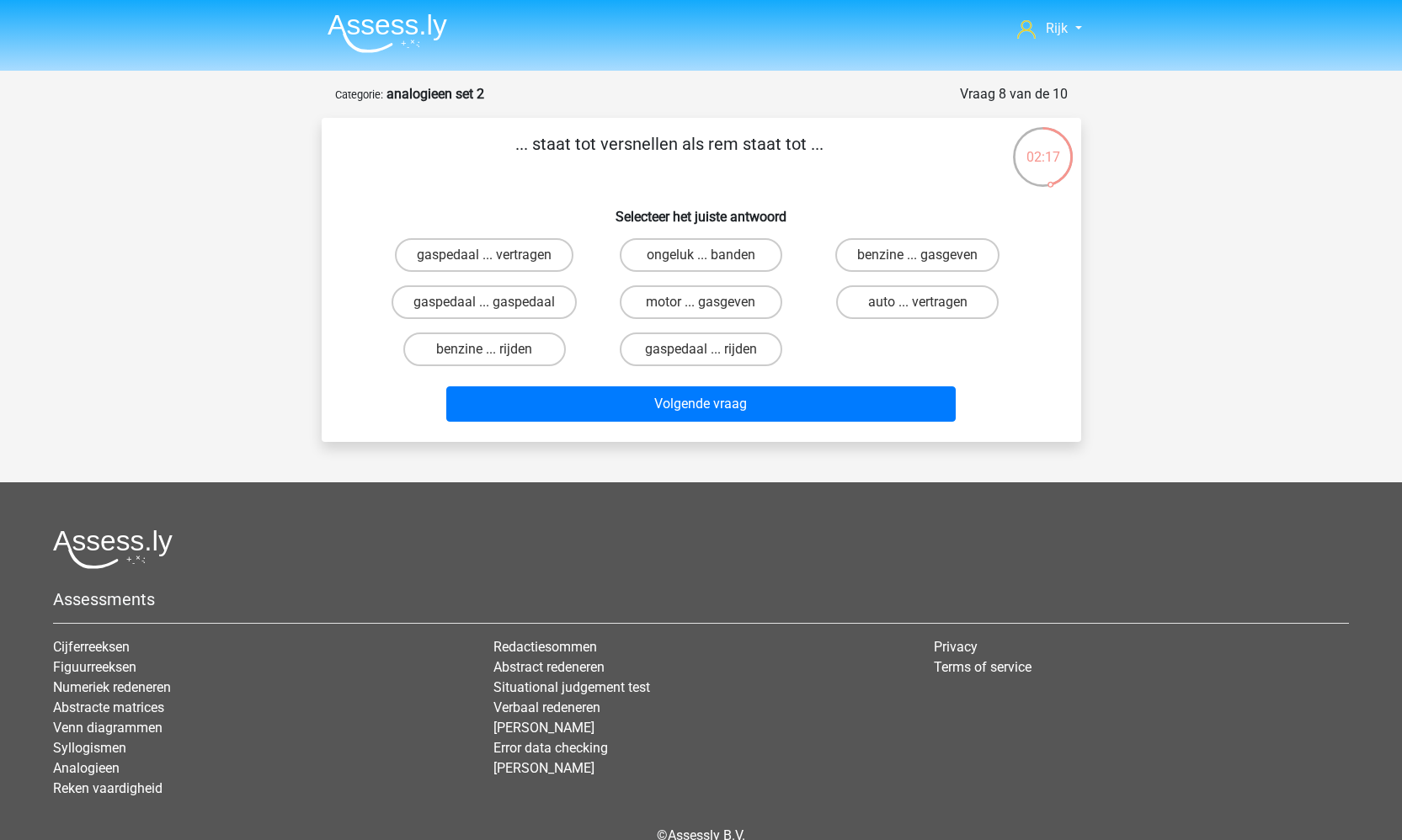
click at [489, 265] on input "gaspedaal ... vertragen" at bounding box center [489, 260] width 11 height 11
radio input "true"
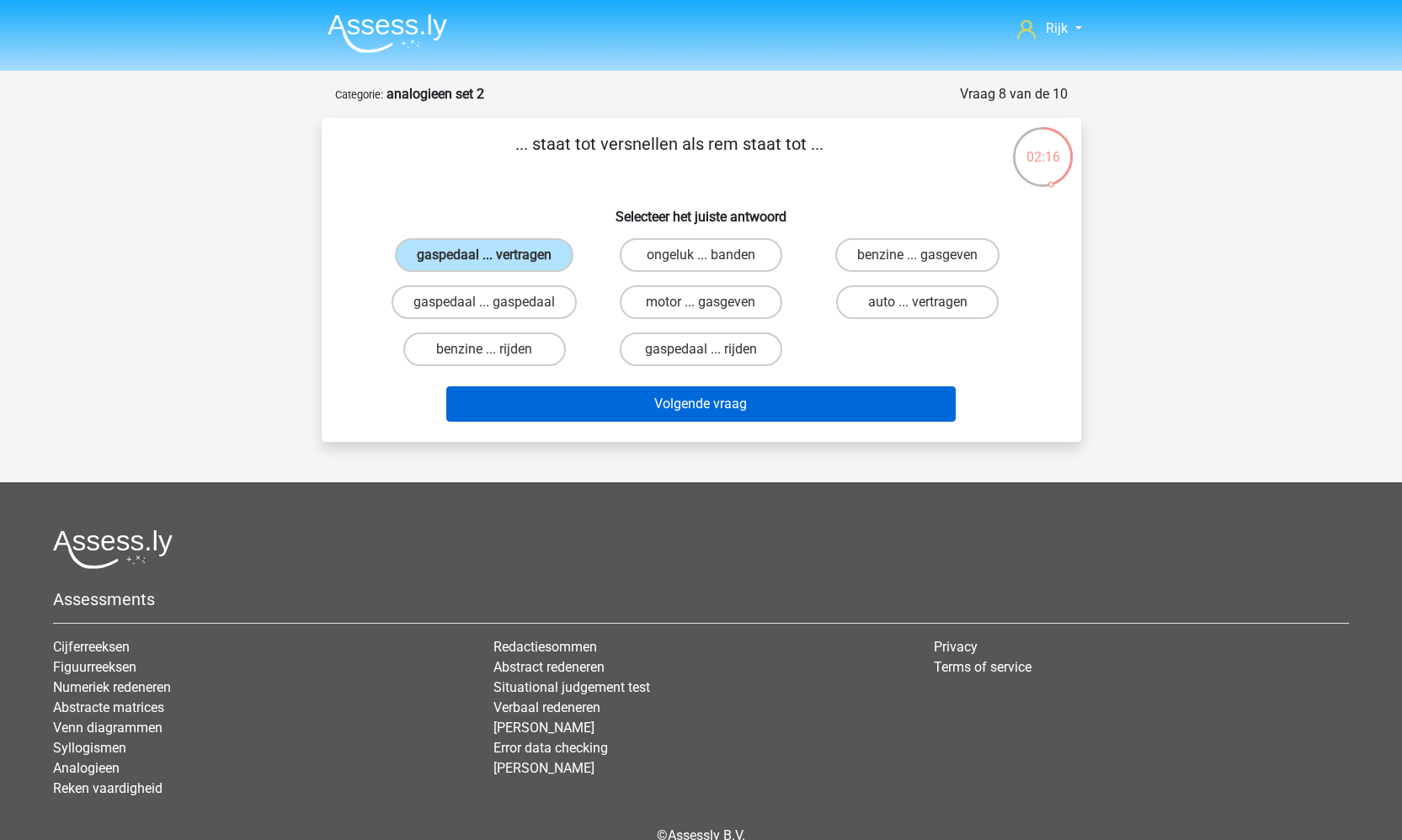
click at [644, 409] on button "Volgende vraag" at bounding box center [701, 404] width 509 height 36
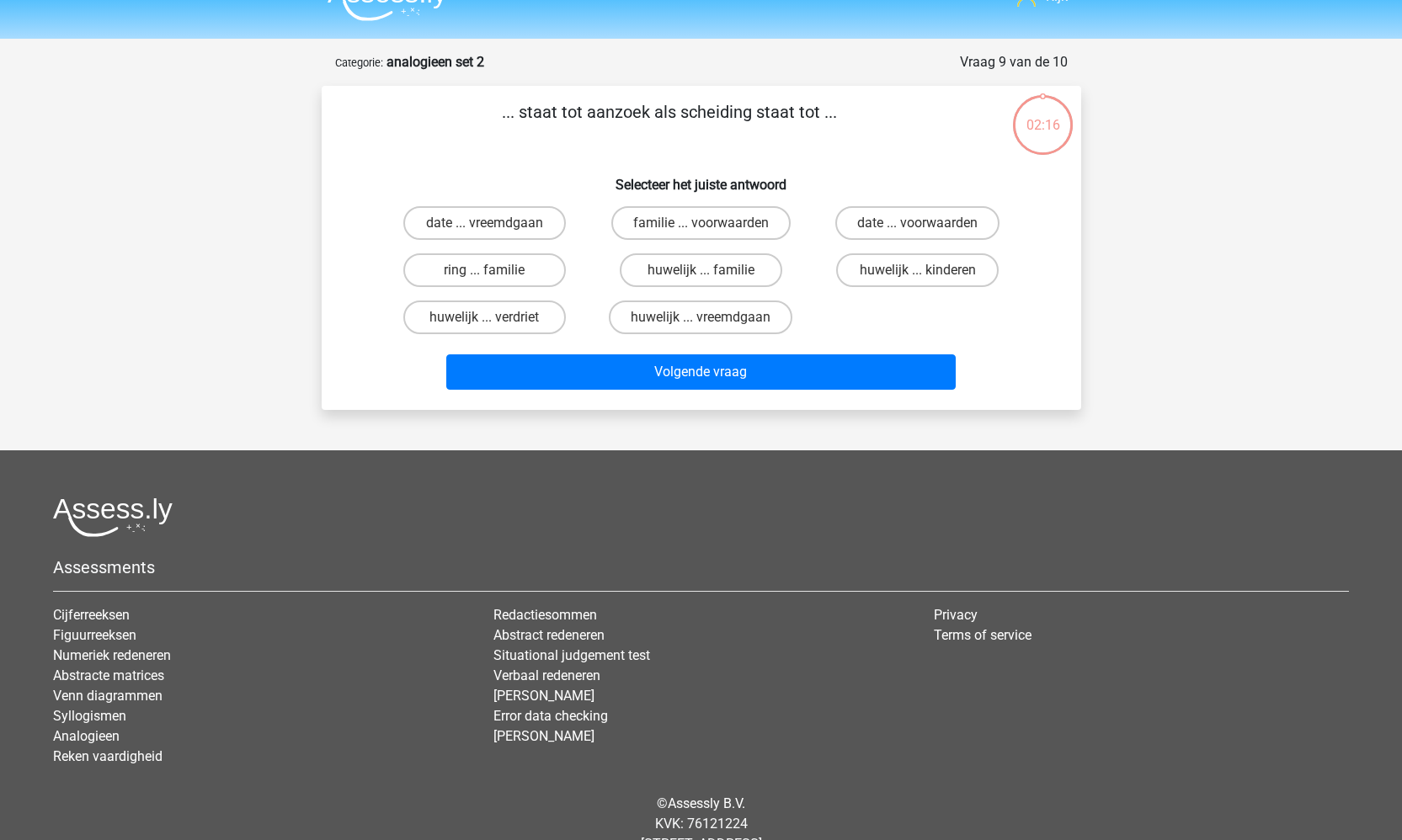
scroll to position [29, 0]
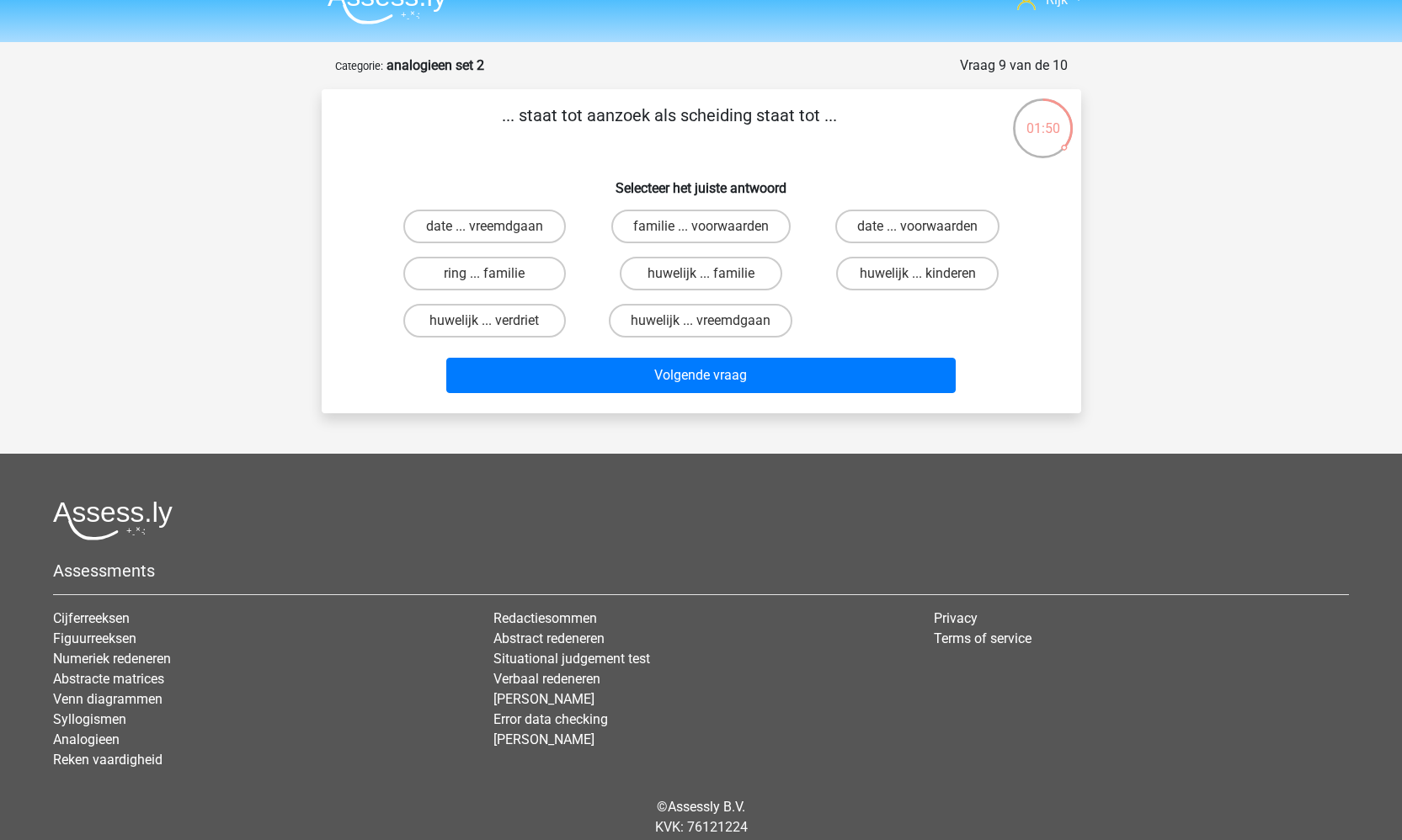
click at [703, 329] on input "huwelijk ... vreemdgaan" at bounding box center [706, 326] width 11 height 11
radio input "true"
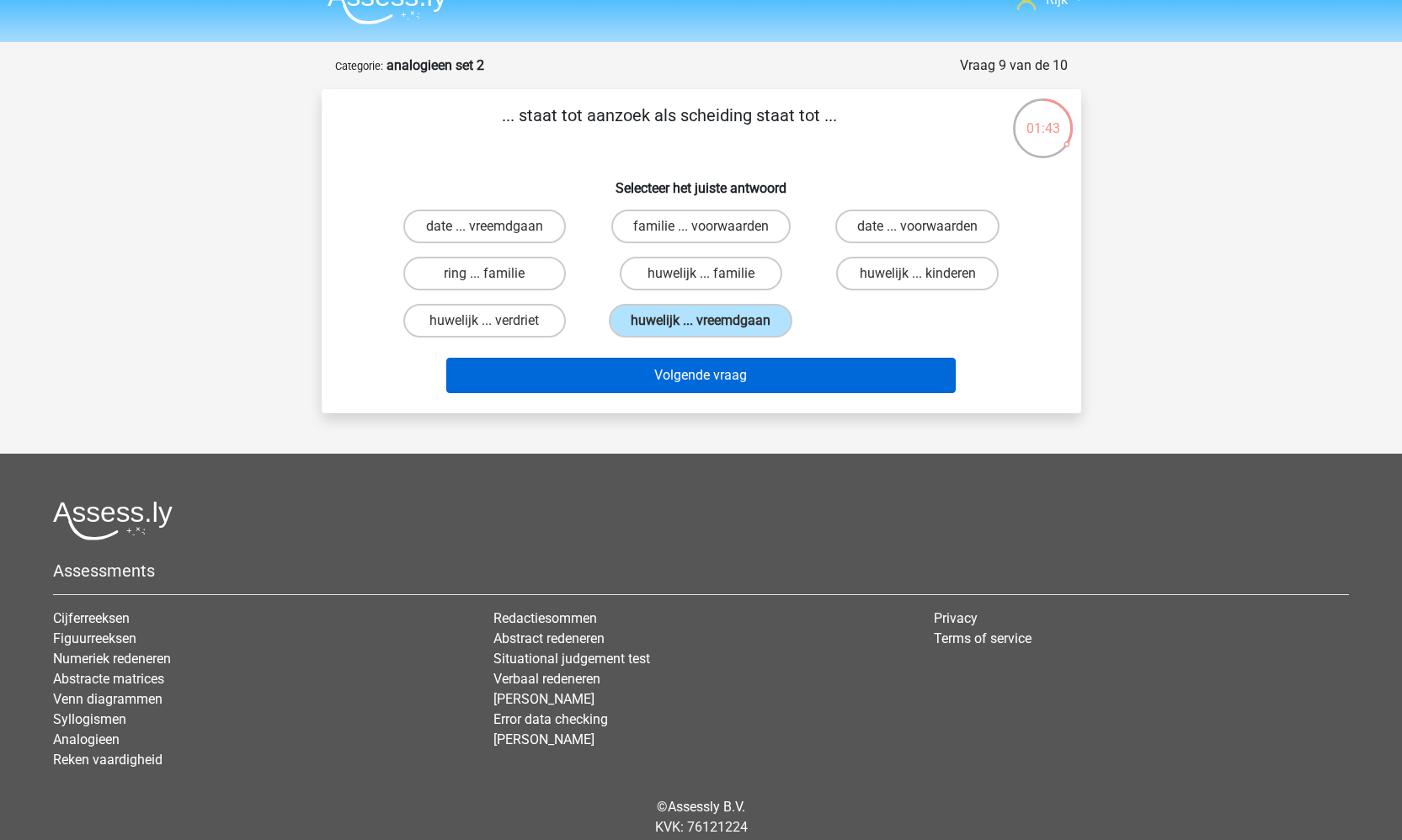
click at [709, 393] on button "Volgende vraag" at bounding box center [701, 375] width 509 height 36
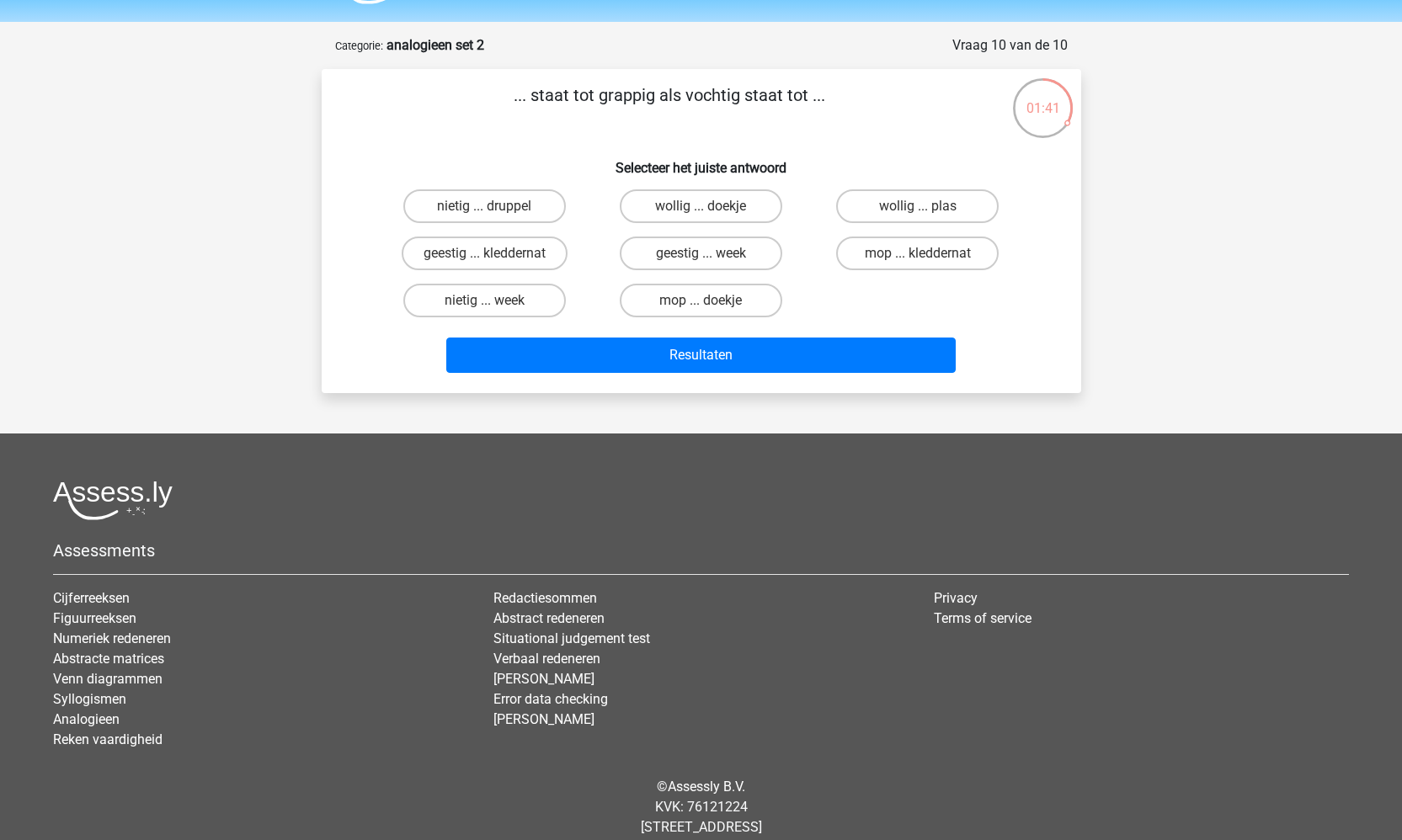
scroll to position [48, 0]
click at [511, 257] on label "geestig ... kleddernat" at bounding box center [485, 254] width 166 height 34
click at [495, 257] on input "geestig ... kleddernat" at bounding box center [489, 259] width 11 height 11
radio input "true"
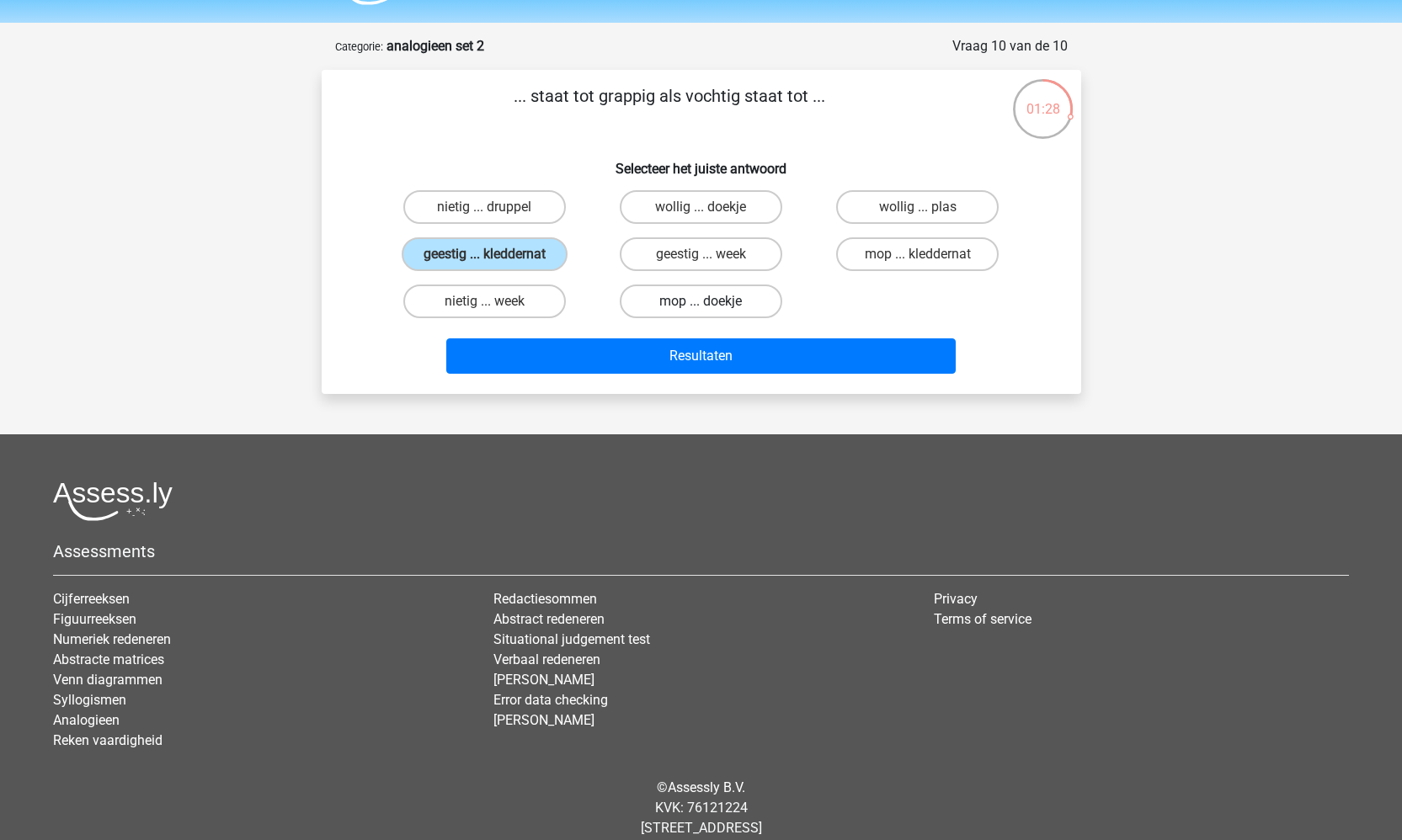
click at [690, 306] on label "mop ... doekje" at bounding box center [701, 301] width 162 height 34
click at [701, 306] on input "mop ... doekje" at bounding box center [706, 306] width 11 height 11
radio input "true"
click at [532, 262] on label "geestig ... kleddernat" at bounding box center [485, 254] width 166 height 34
click at [495, 262] on input "geestig ... kleddernat" at bounding box center [489, 259] width 11 height 11
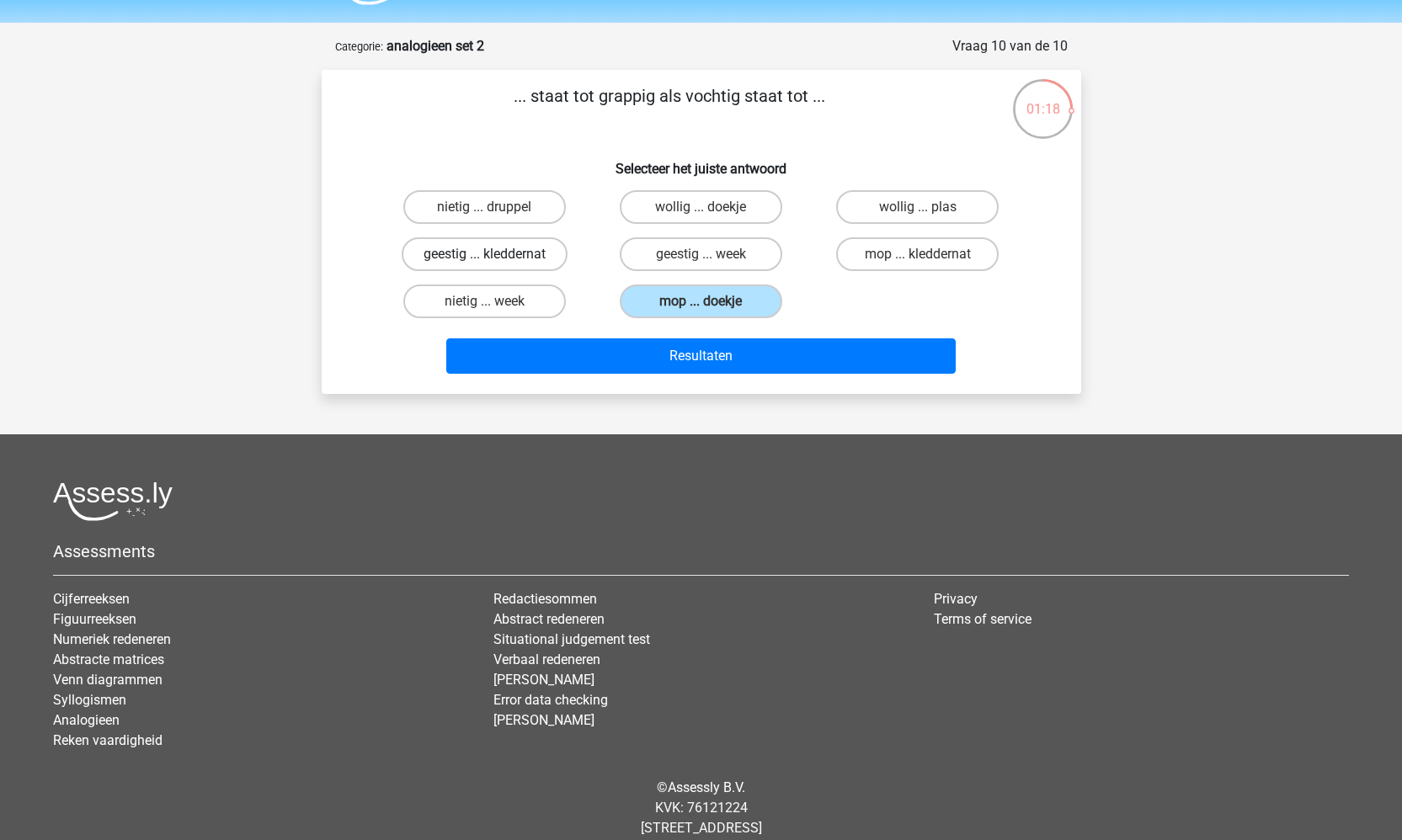
radio input "true"
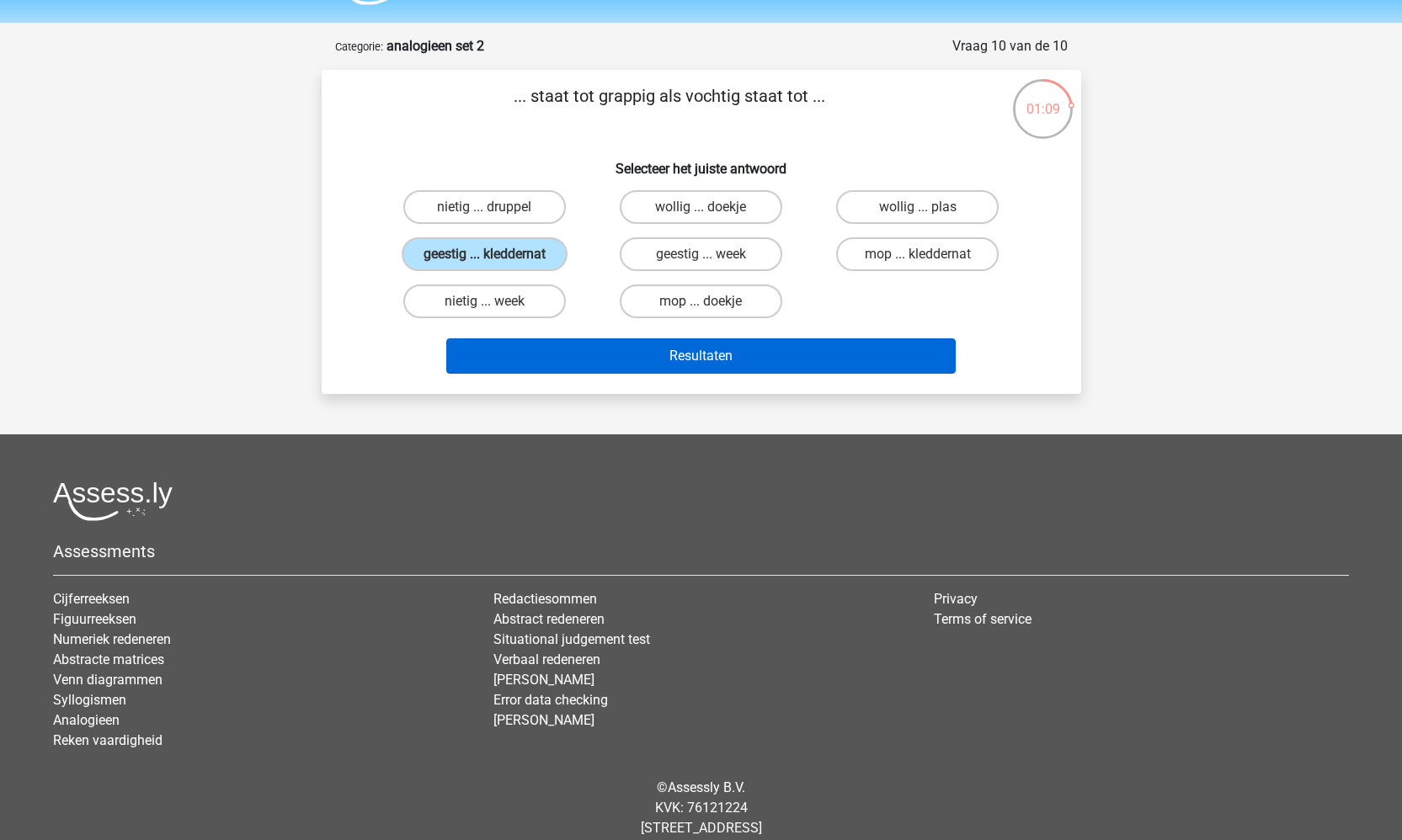
click at [560, 347] on button "Resultaten" at bounding box center [701, 356] width 509 height 36
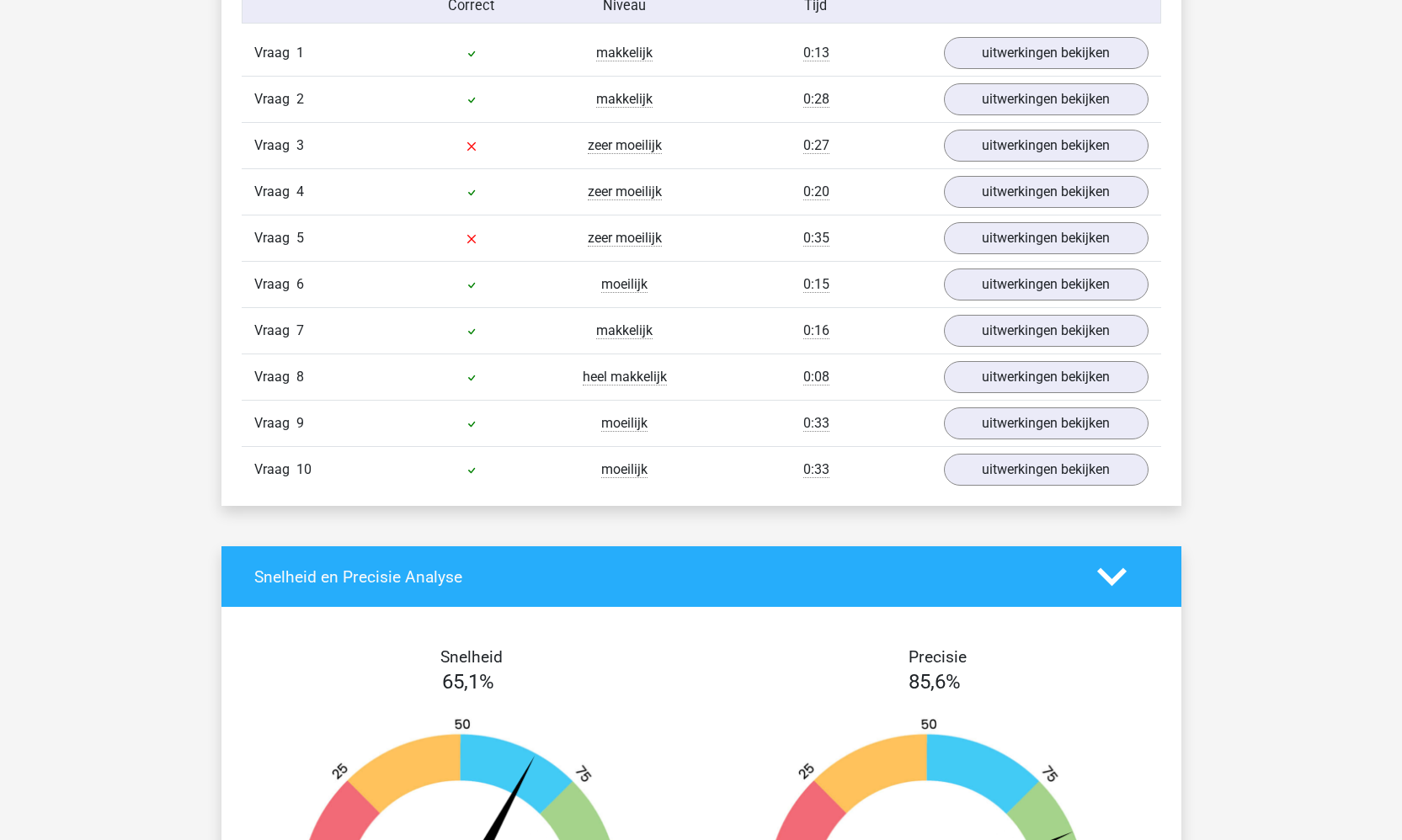
scroll to position [988, 0]
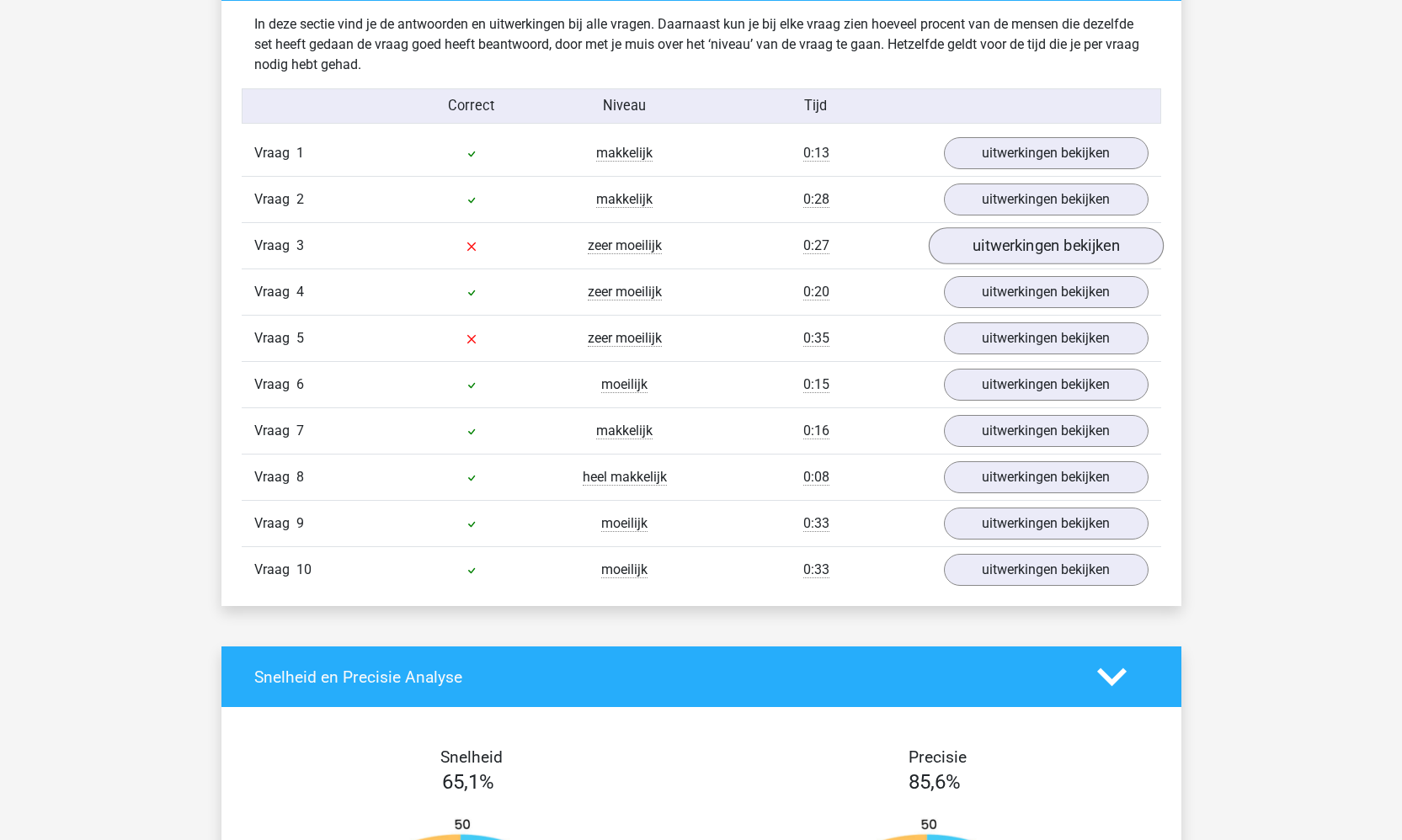
click at [997, 232] on link "uitwerkingen bekijken" at bounding box center [1045, 246] width 235 height 37
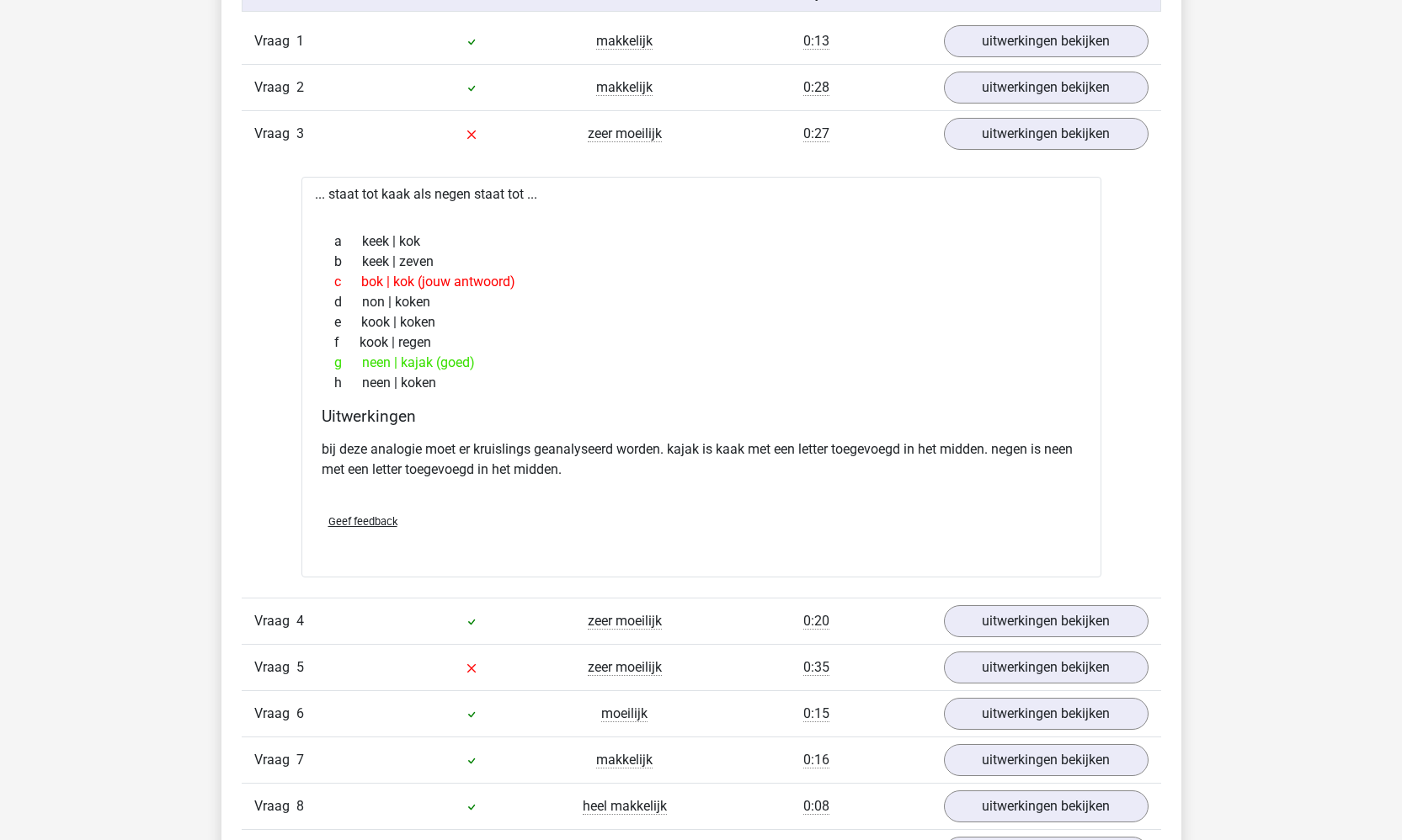
scroll to position [1314, 0]
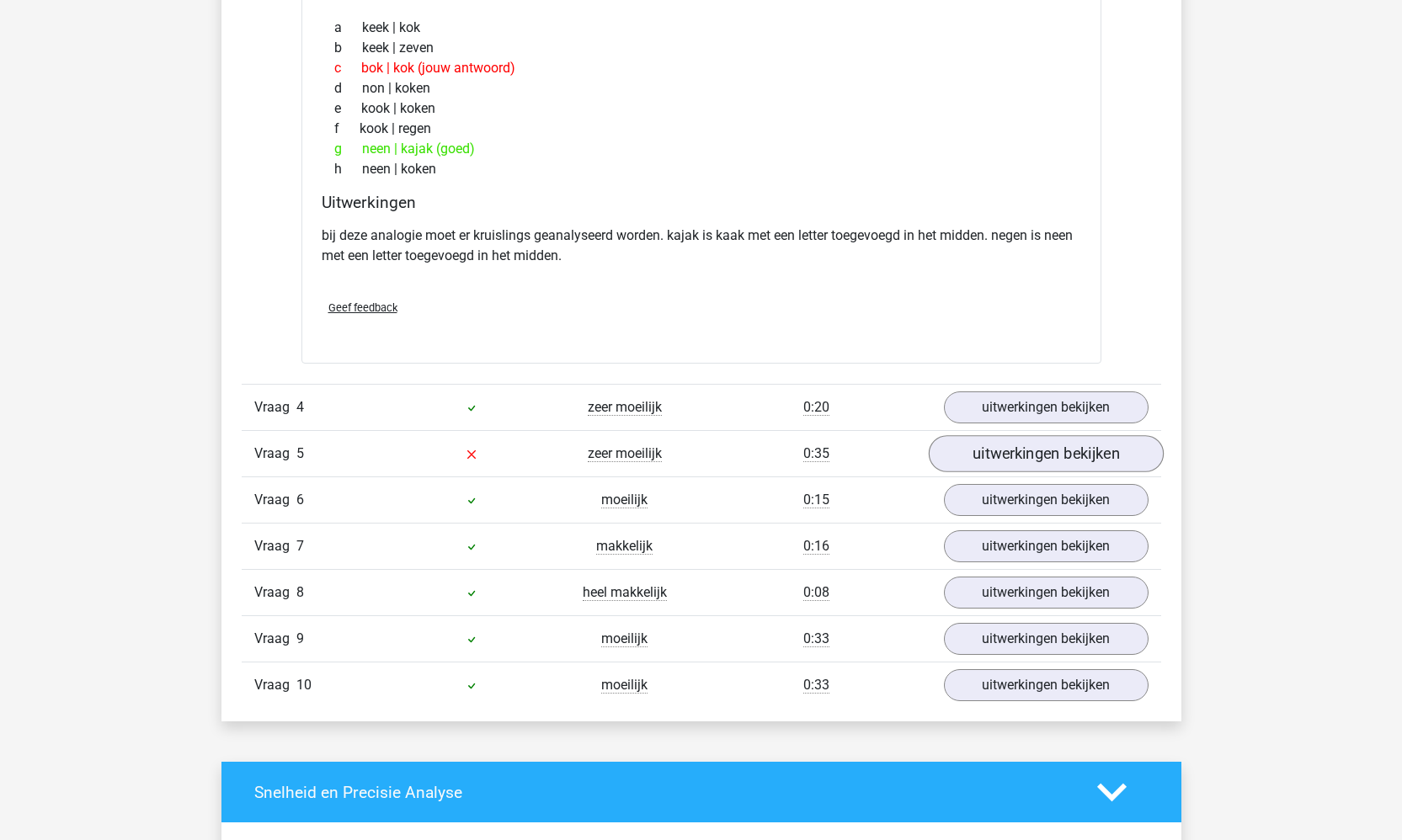
click at [1056, 448] on link "uitwerkingen bekijken" at bounding box center [1045, 453] width 235 height 37
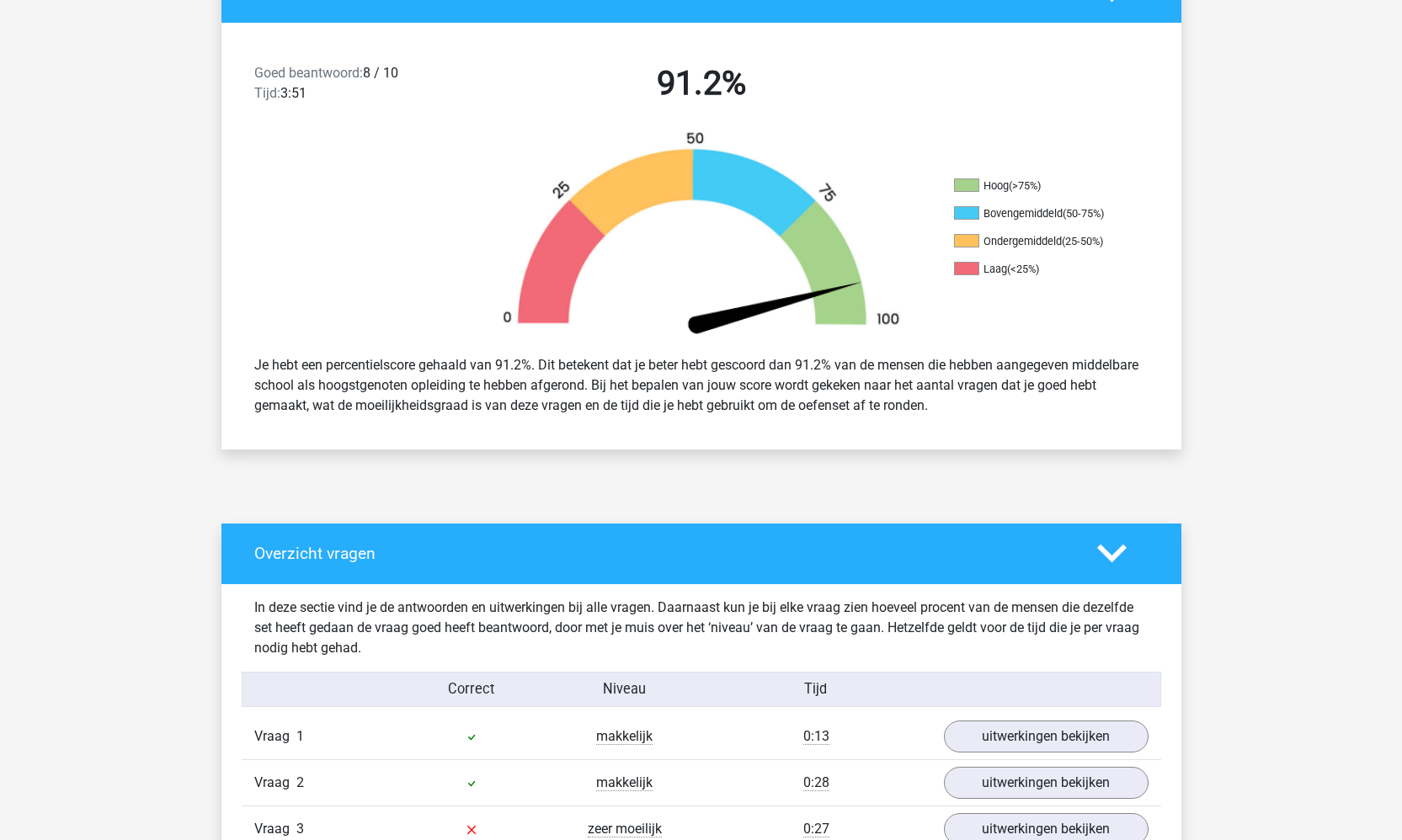
scroll to position [404, 0]
